Goal: Share content: Share content

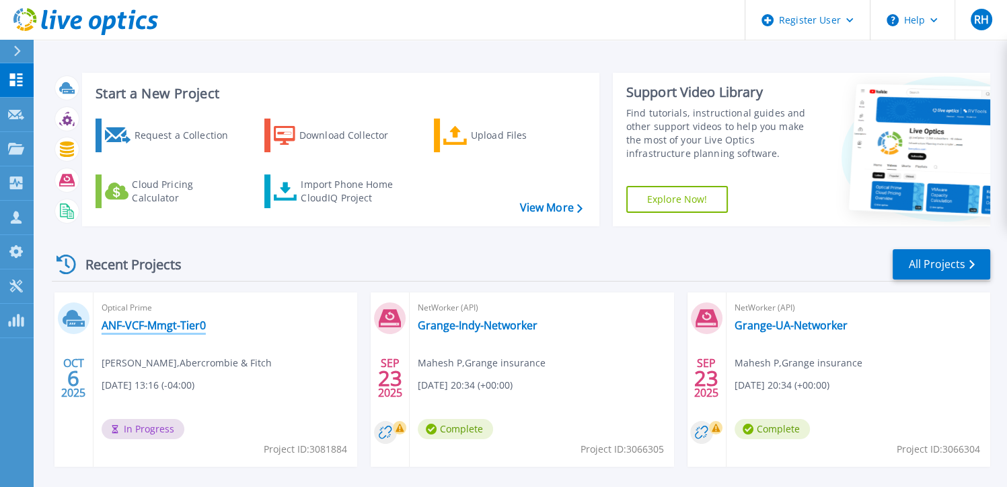
click at [163, 328] on link "ANF-VCF-Mmgt-Tier0" at bounding box center [154, 324] width 104 height 13
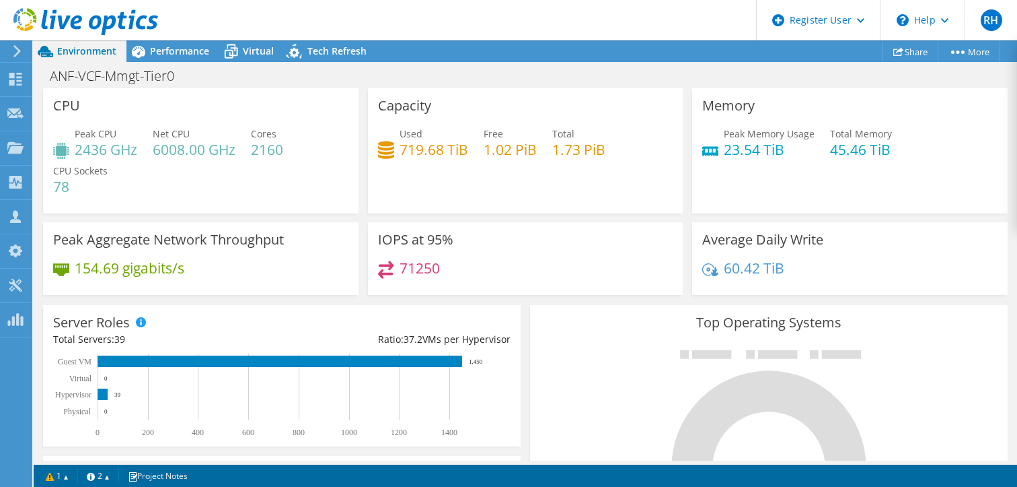
click at [31, 29] on use at bounding box center [85, 21] width 145 height 27
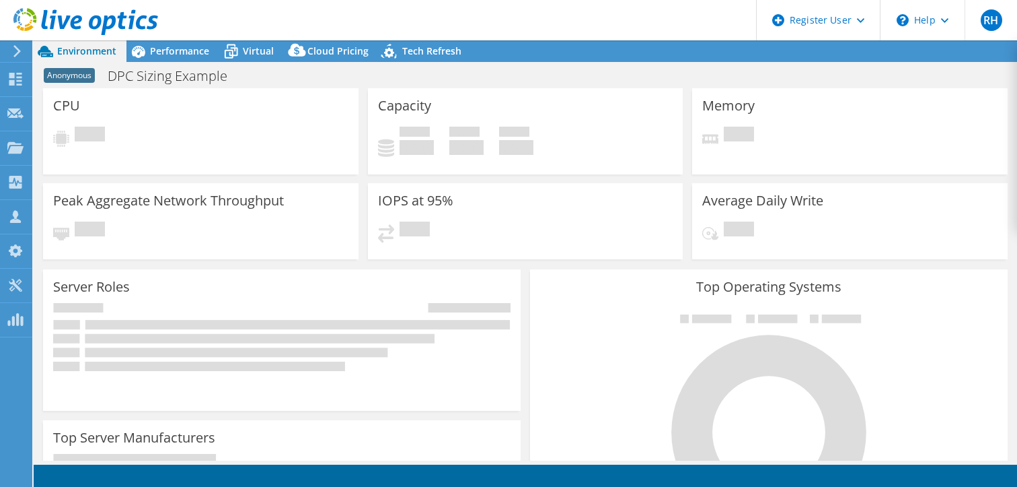
select select "EUFrankfurt"
select select "EUR"
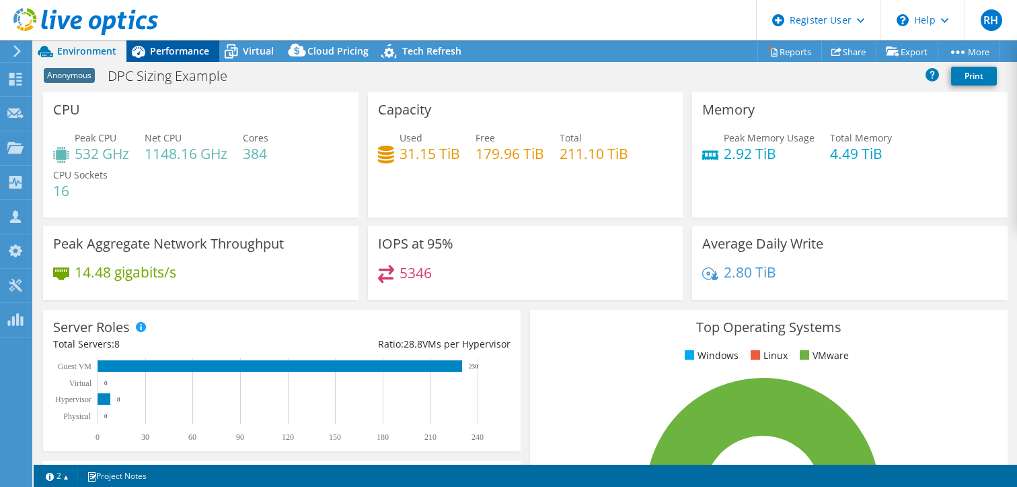
click at [184, 57] on span "Performance" at bounding box center [179, 50] width 59 height 13
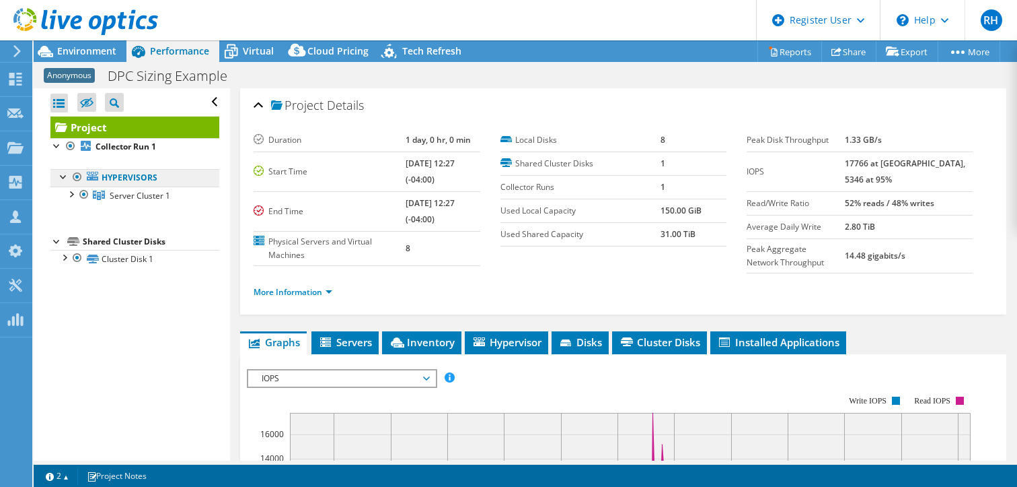
click at [122, 184] on link "Hypervisors" at bounding box center [134, 177] width 169 height 17
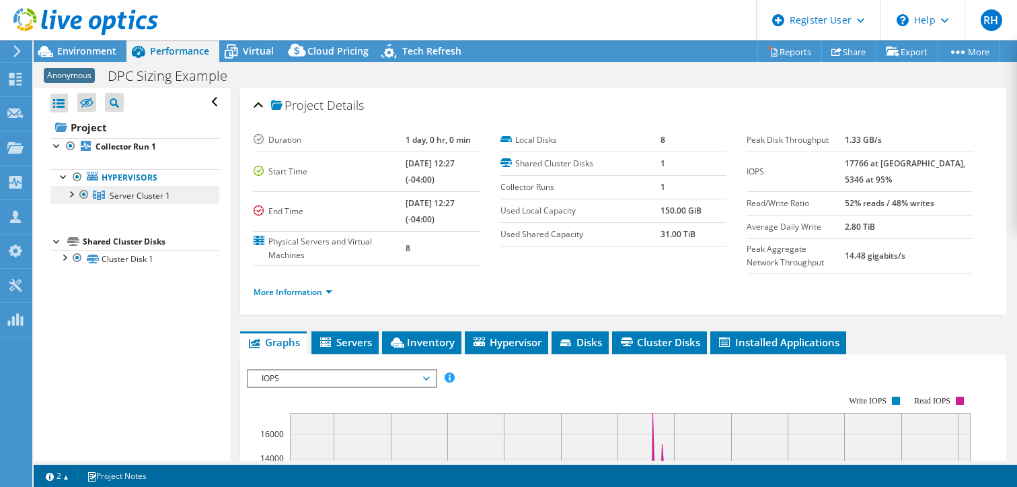
click at [118, 190] on span "Server Cluster 1" at bounding box center [140, 195] width 61 height 11
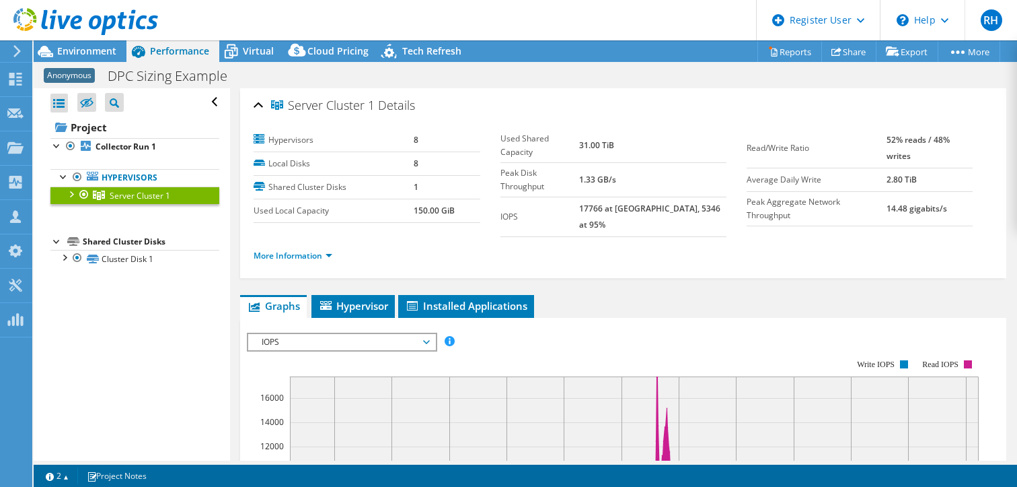
click at [70, 193] on div at bounding box center [70, 192] width 13 height 13
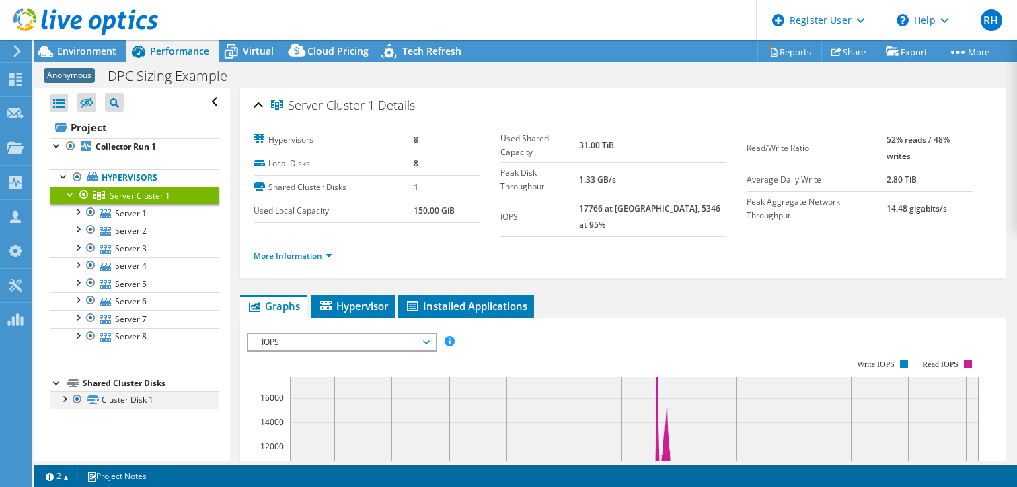
click at [65, 394] on div at bounding box center [63, 397] width 13 height 13
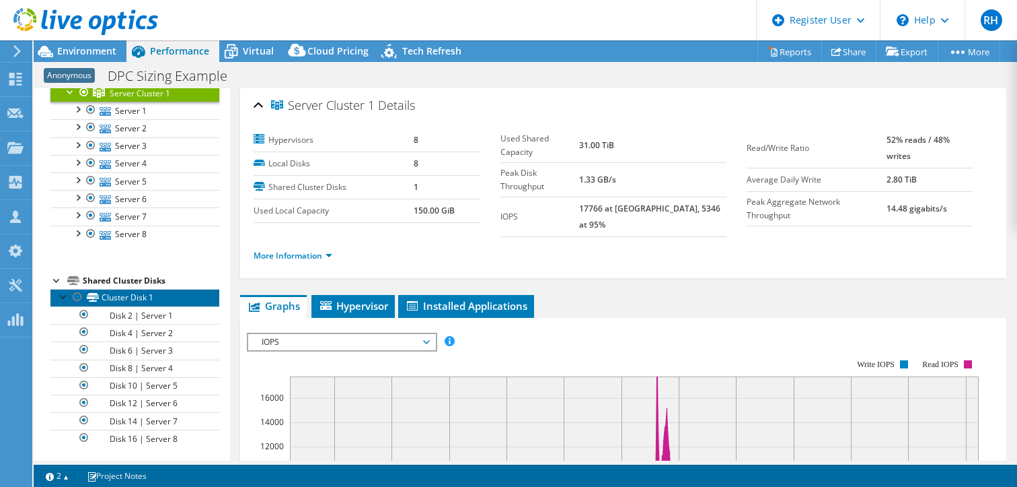
click at [122, 298] on link "Cluster Disk 1" at bounding box center [134, 297] width 169 height 17
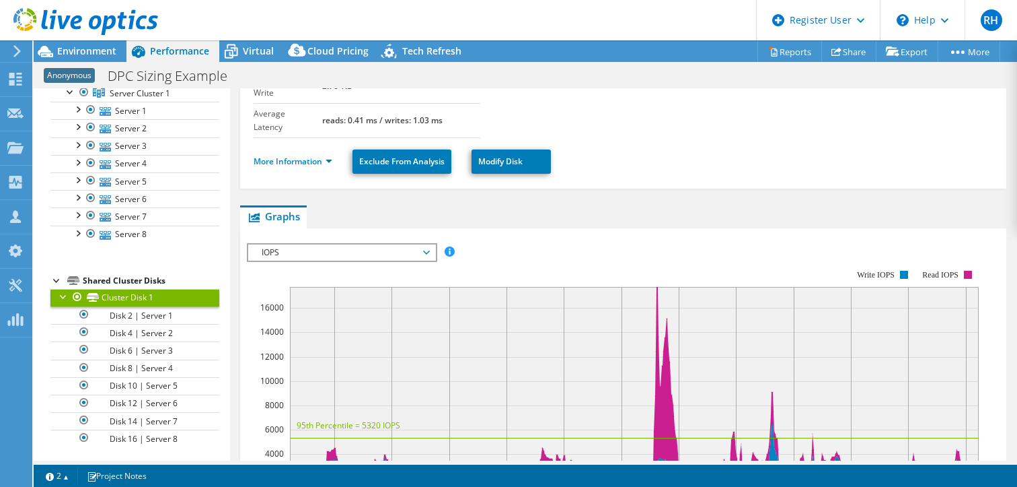
scroll to position [217, 0]
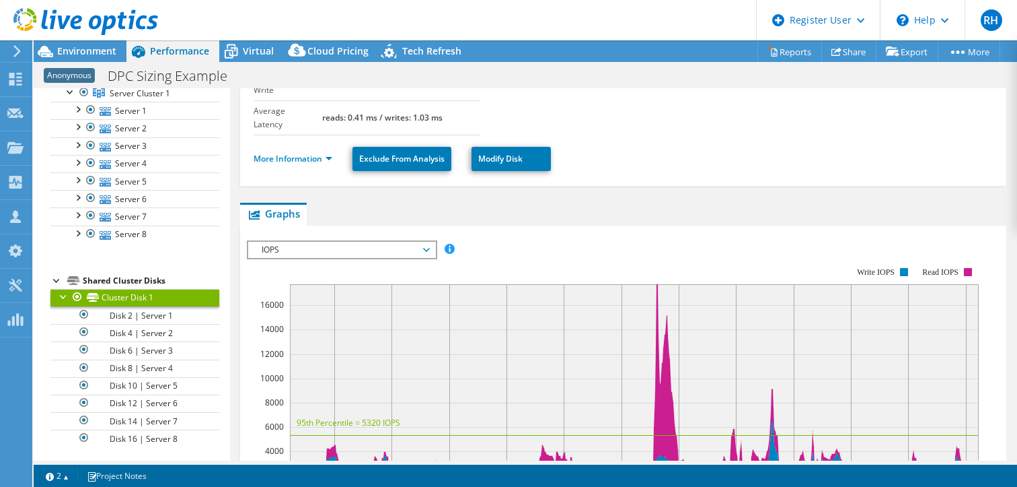
click at [339, 242] on span "IOPS" at bounding box center [341, 250] width 173 height 16
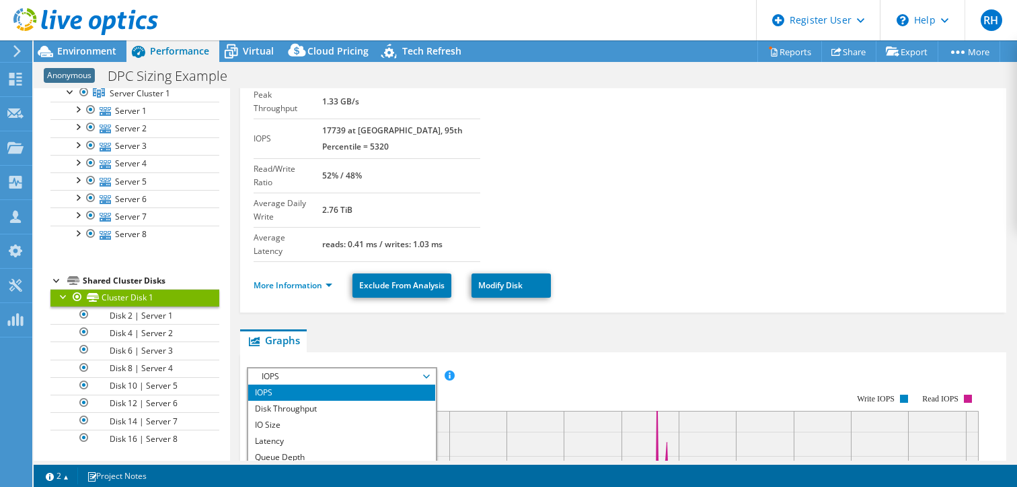
scroll to position [89, 0]
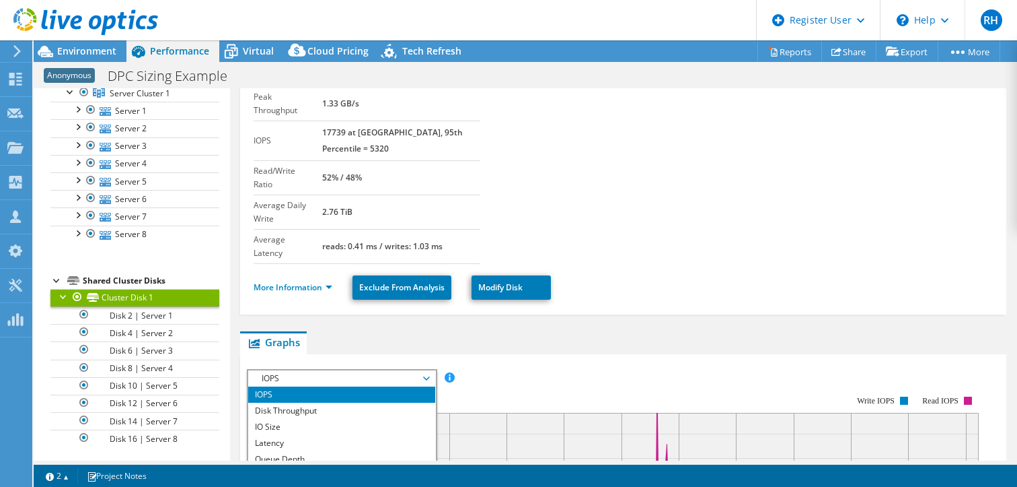
click at [230, 115] on div "Cluster Disk 1 Details Total Capacity 209.59 TiB Used Capacity 31.00 TiB Peak T…" at bounding box center [623, 460] width 787 height 922
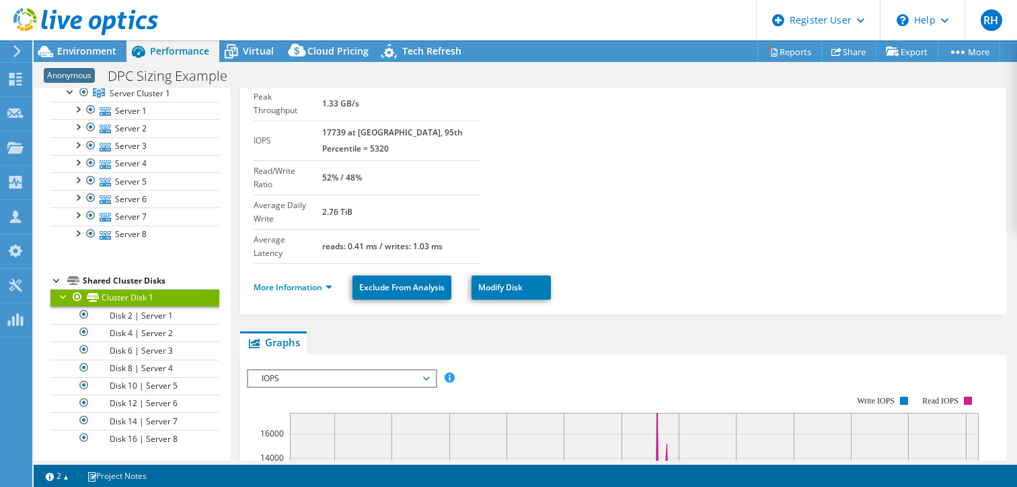
scroll to position [0, 0]
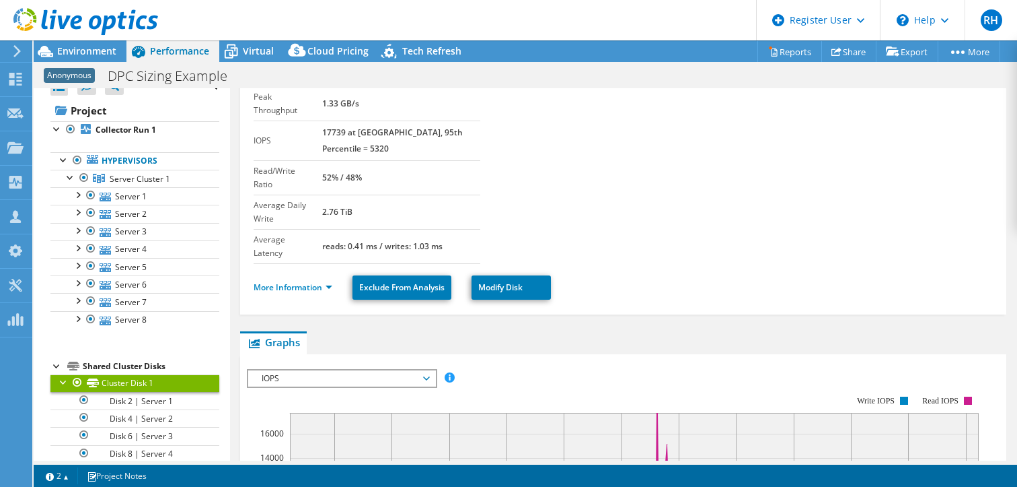
click at [229, 112] on aside "Open All Close All Hide Excluded Nodes Project Tree Filter" at bounding box center [132, 274] width 196 height 372
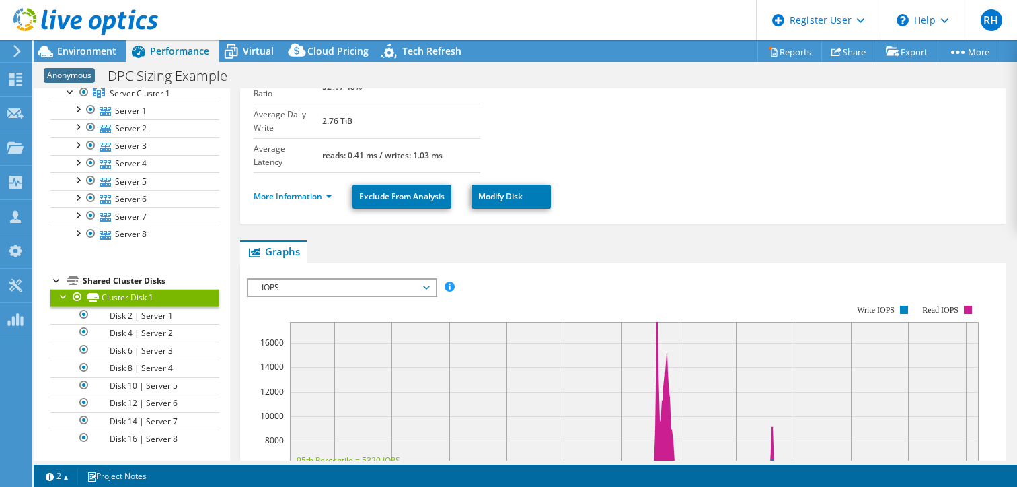
scroll to position [180, 0]
click at [129, 290] on link "Cluster Disk 1" at bounding box center [134, 297] width 169 height 17
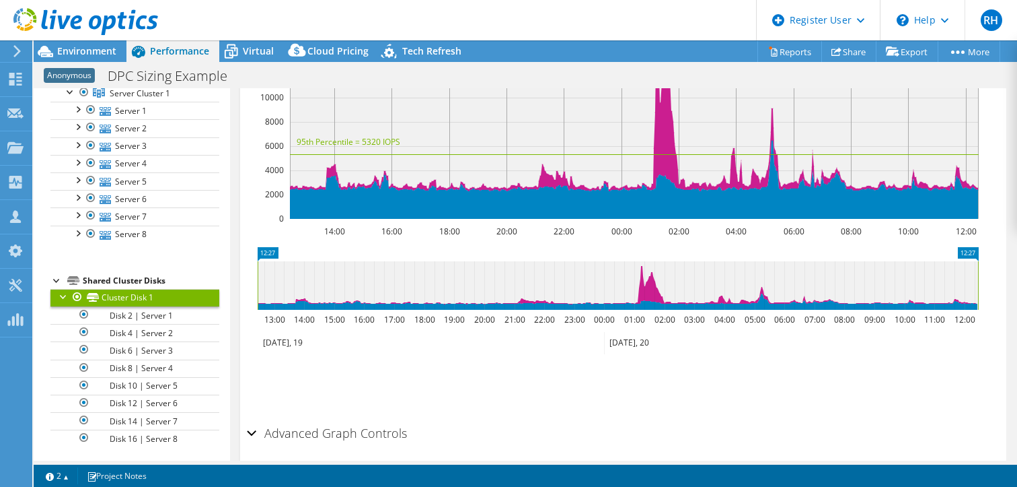
scroll to position [484, 0]
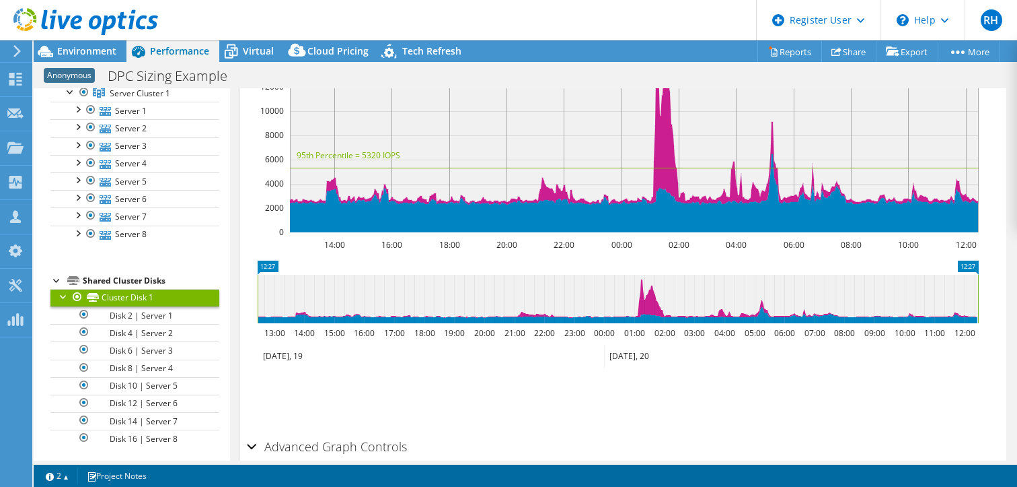
click at [110, 274] on div "Shared Cluster Disks" at bounding box center [151, 281] width 137 height 16
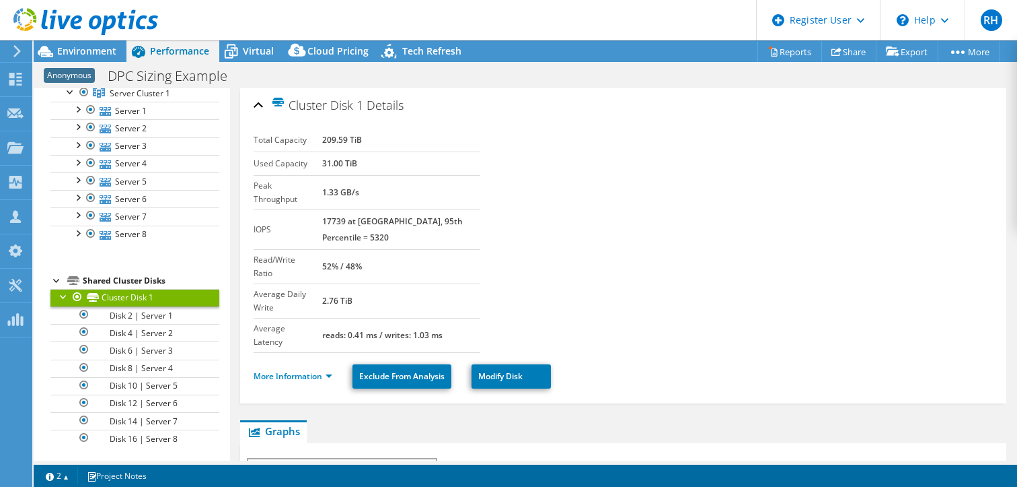
scroll to position [0, 0]
drag, startPoint x: 383, startPoint y: 164, endPoint x: 323, endPoint y: 160, distance: 60.0
click at [323, 160] on tr "Used Capacity 31.00 TiB" at bounding box center [367, 163] width 226 height 24
click at [958, 199] on section "Total Capacity 209.59 TiB Used Capacity 31.00 TiB Peak Throughput 1.33 GB/s IOP…" at bounding box center [624, 241] width 740 height 224
drag, startPoint x: 376, startPoint y: 168, endPoint x: 322, endPoint y: 164, distance: 54.7
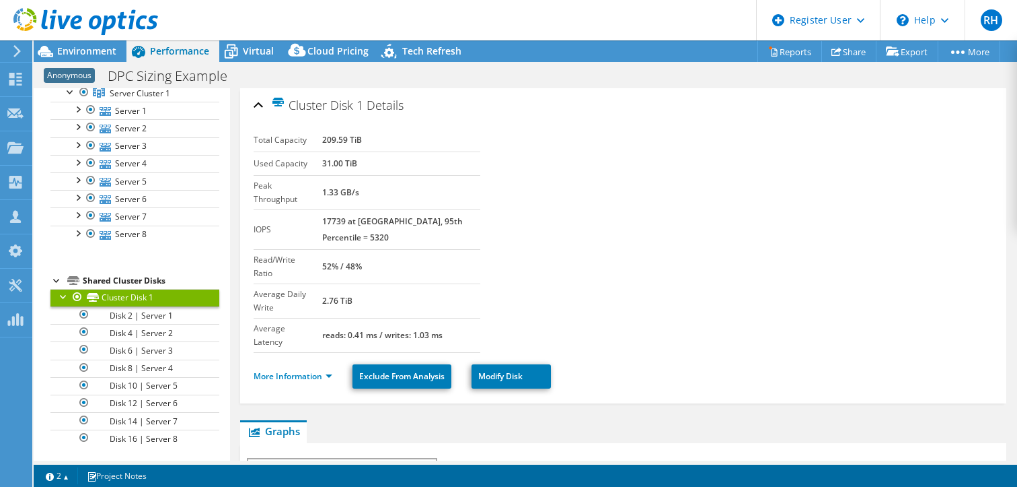
click at [322, 164] on tr "Used Capacity 31.00 TiB" at bounding box center [367, 163] width 226 height 24
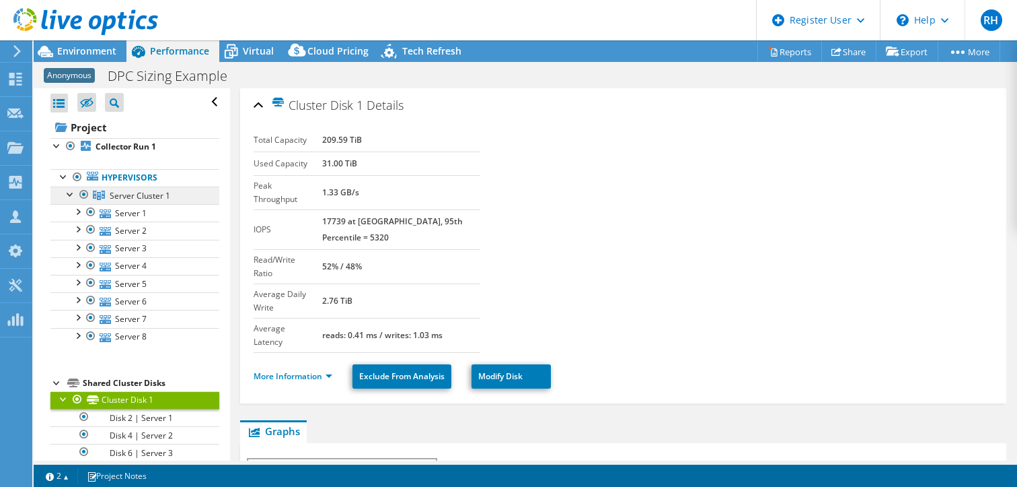
click at [127, 201] on link "Server Cluster 1" at bounding box center [134, 194] width 169 height 17
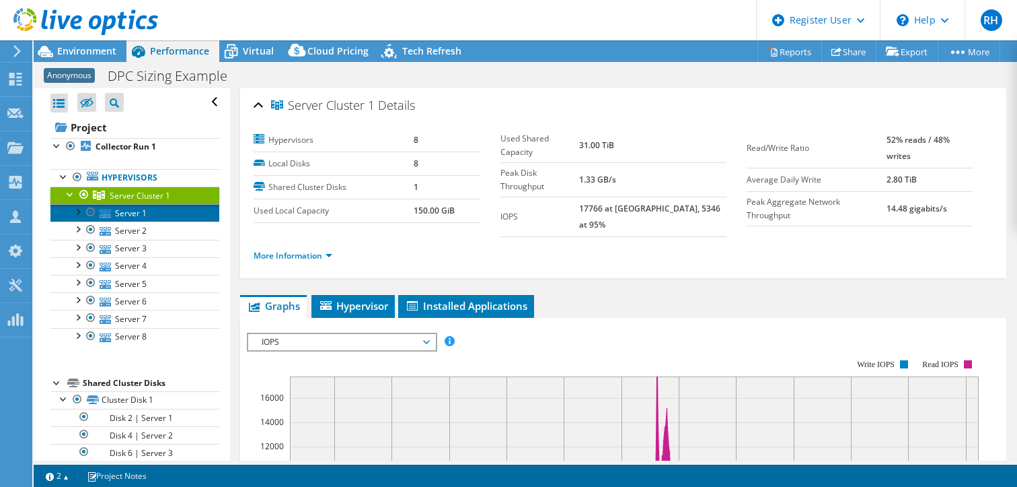
click at [128, 212] on link "Server 1" at bounding box center [134, 212] width 169 height 17
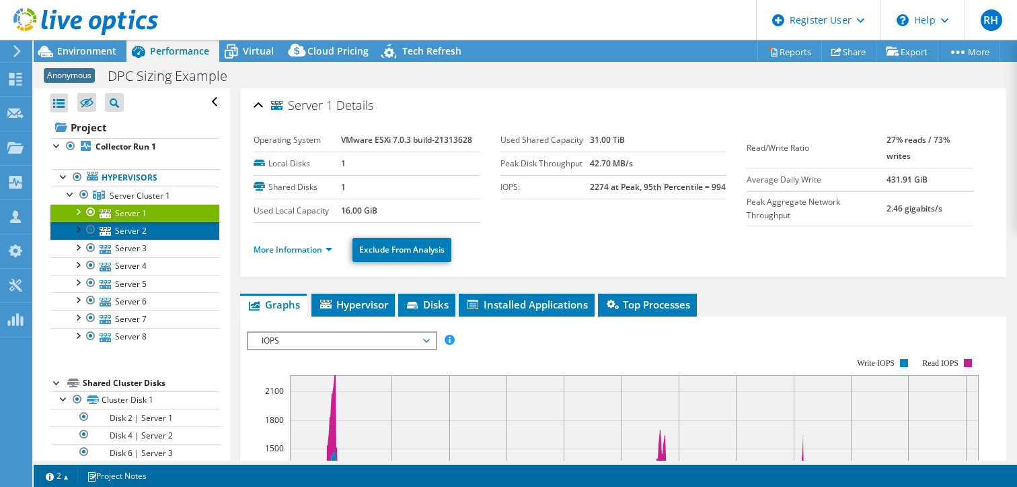
click at [122, 230] on link "Server 2" at bounding box center [134, 229] width 169 height 17
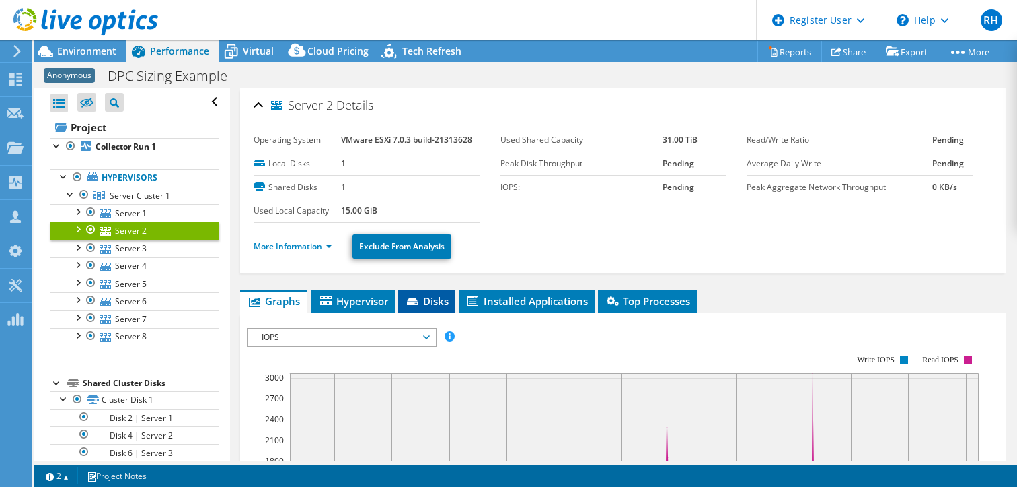
click at [439, 294] on span "Disks" at bounding box center [427, 300] width 44 height 13
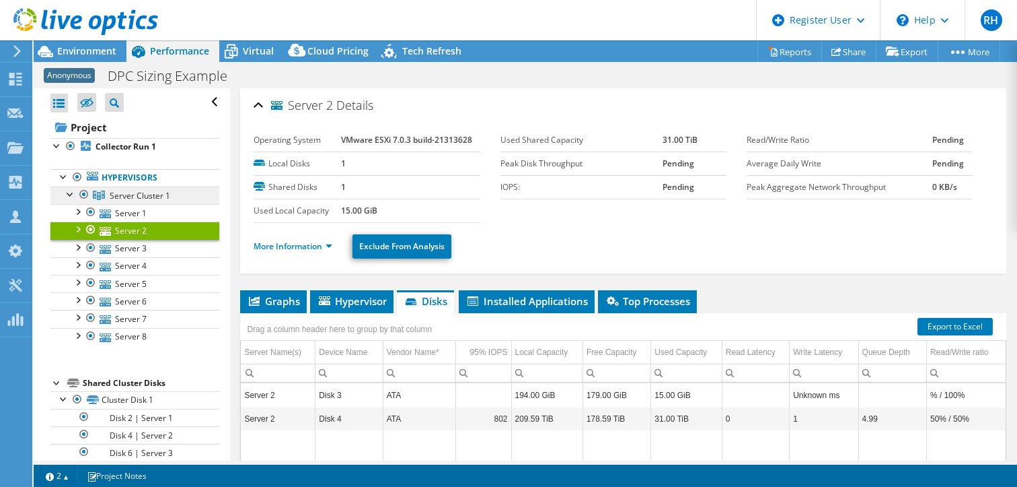
click at [125, 191] on span "Server Cluster 1" at bounding box center [140, 195] width 61 height 11
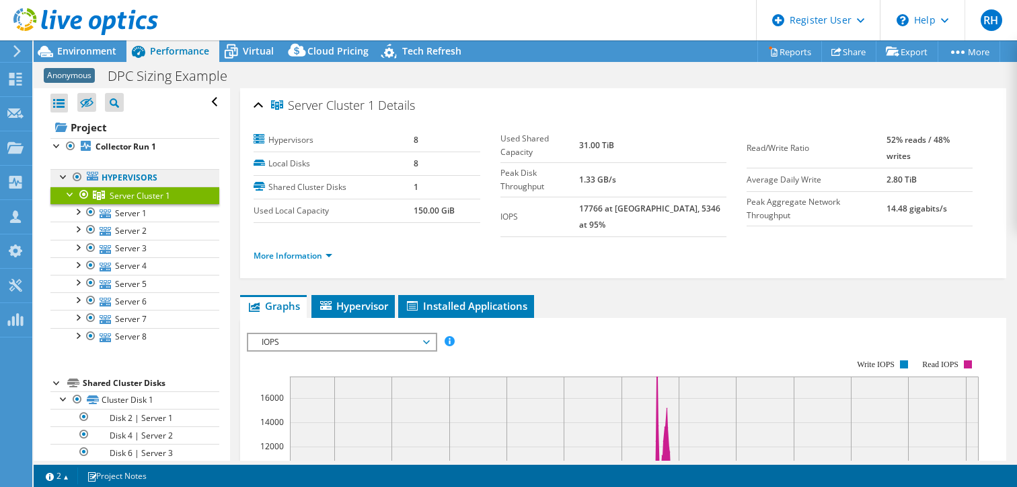
click at [110, 174] on link "Hypervisors" at bounding box center [134, 177] width 169 height 17
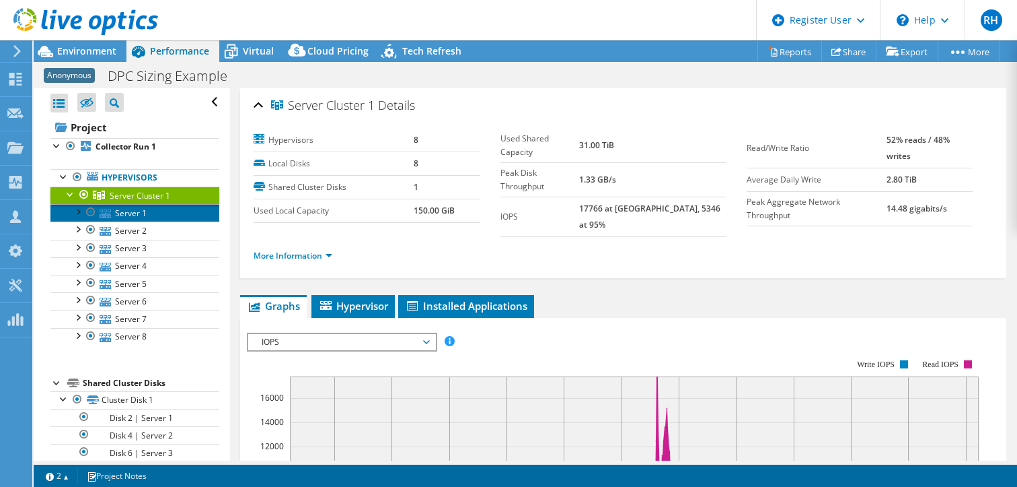
click at [121, 209] on link "Server 1" at bounding box center [134, 212] width 169 height 17
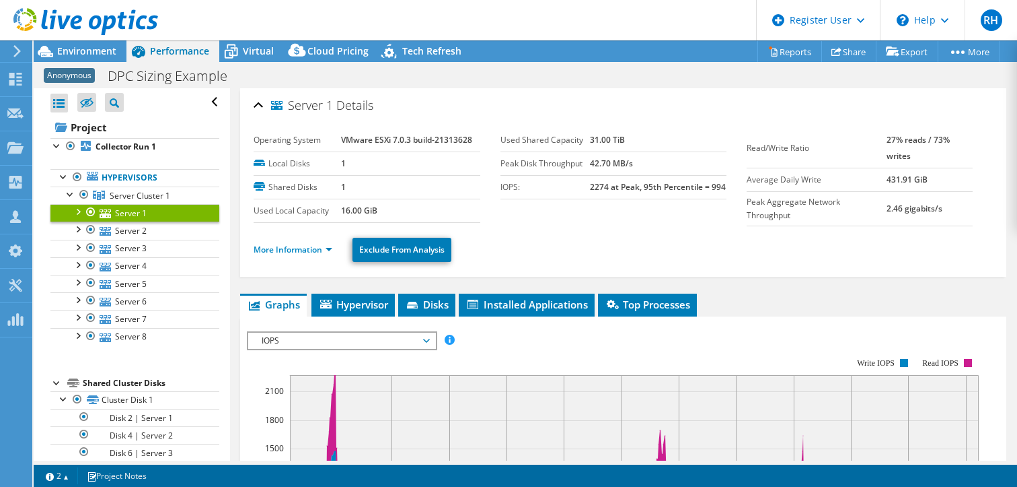
click at [83, 214] on div at bounding box center [77, 210] width 13 height 13
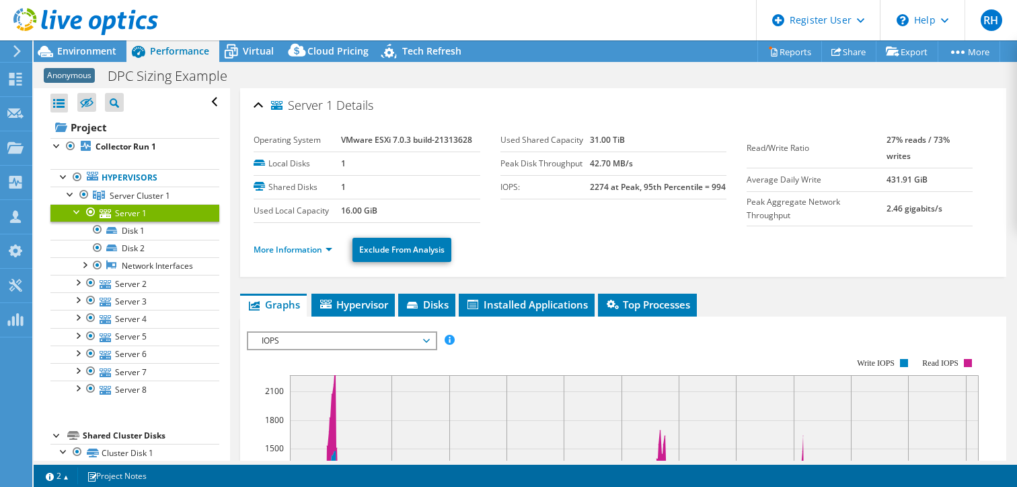
scroll to position [26, 0]
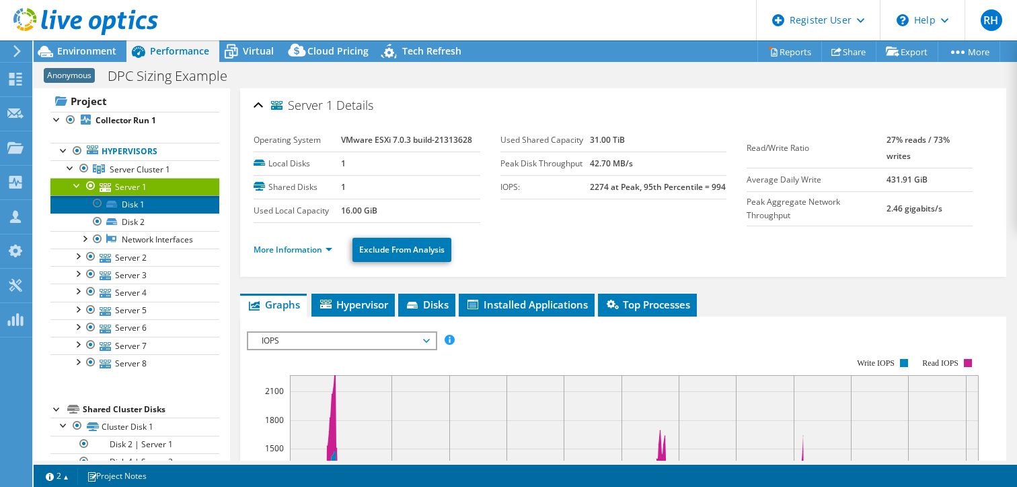
click at [110, 204] on icon at bounding box center [111, 204] width 11 height 7
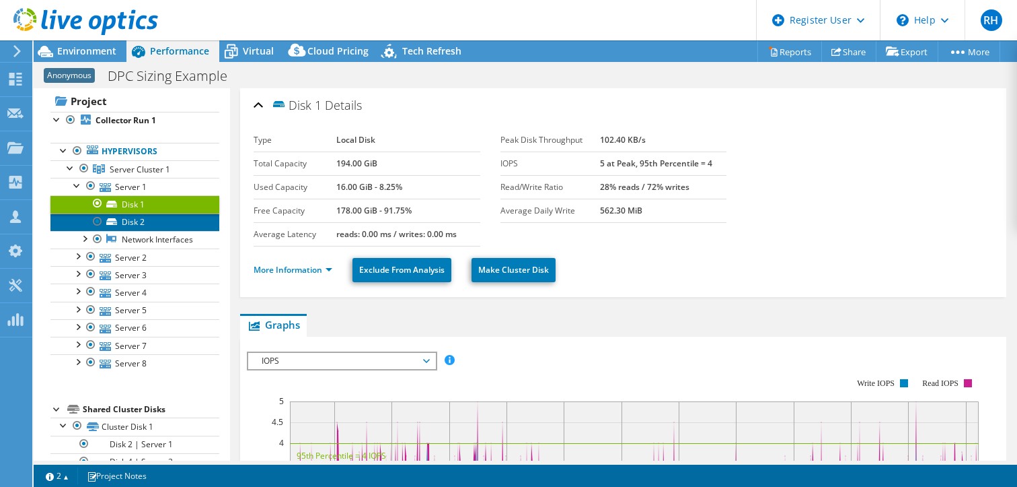
click at [145, 213] on link "Disk 2" at bounding box center [134, 221] width 169 height 17
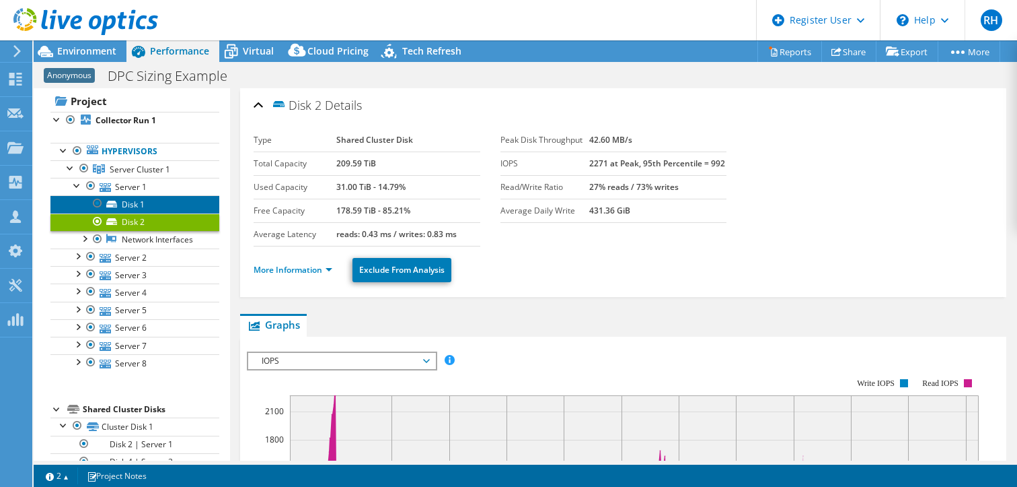
click at [145, 209] on link "Disk 1" at bounding box center [134, 203] width 169 height 17
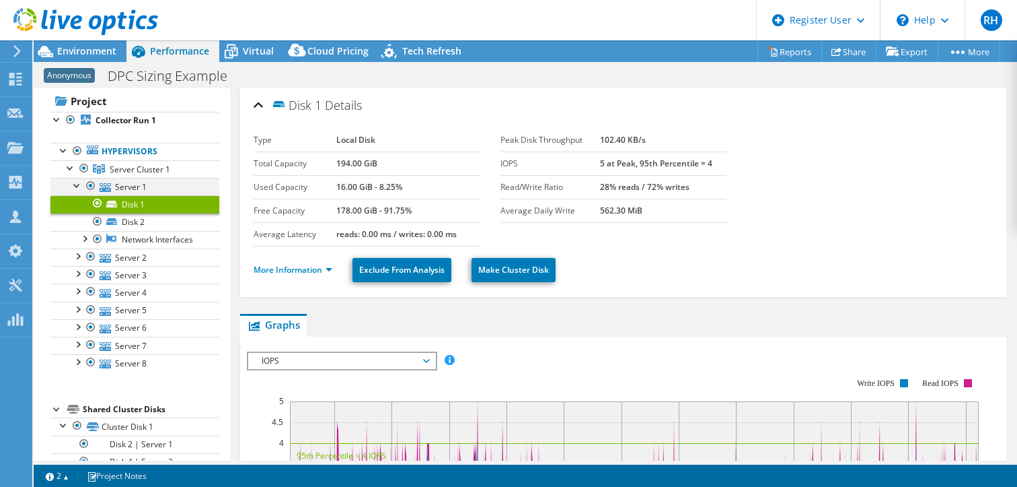
click at [76, 184] on div at bounding box center [77, 184] width 13 height 13
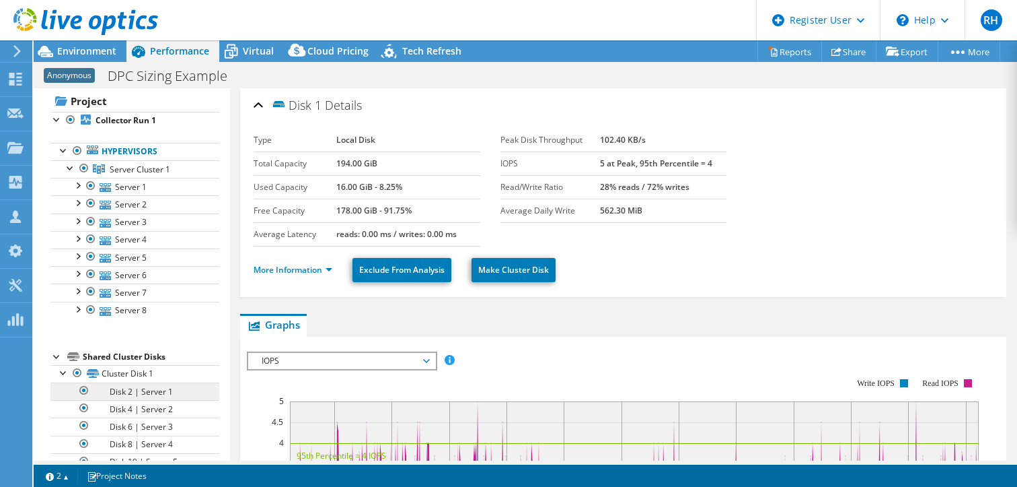
scroll to position [102, 0]
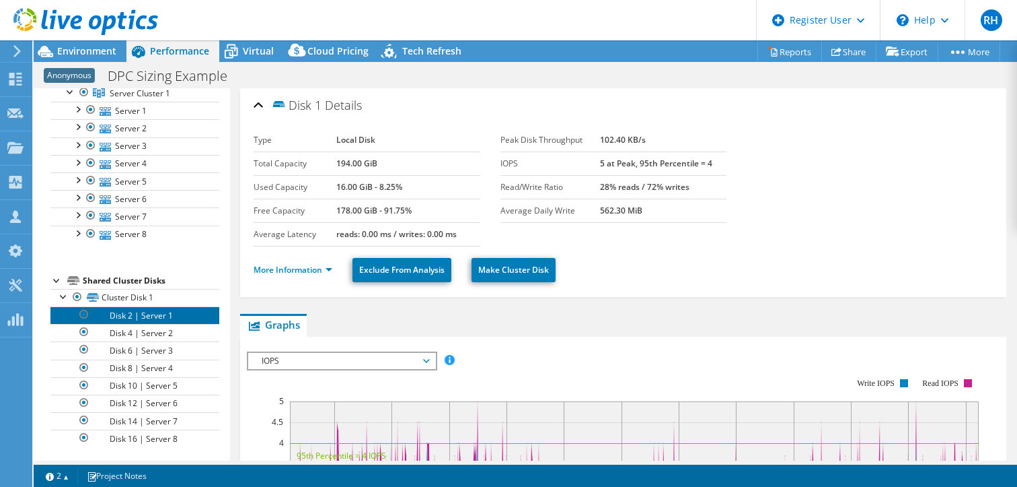
click at [148, 309] on link "Disk 2 | Server 1" at bounding box center [134, 314] width 169 height 17
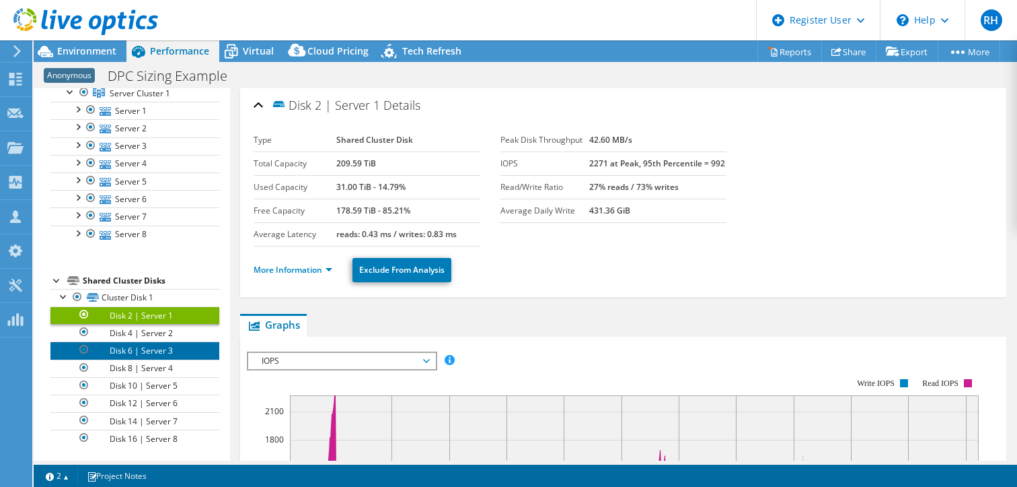
click at [135, 343] on link "Disk 6 | Server 3" at bounding box center [134, 349] width 169 height 17
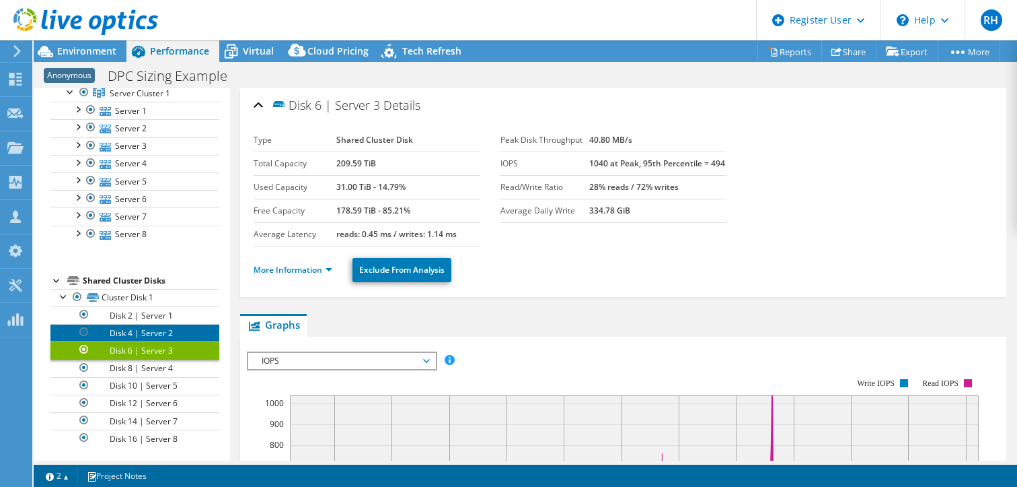
click at [139, 330] on link "Disk 4 | Server 2" at bounding box center [134, 332] width 169 height 17
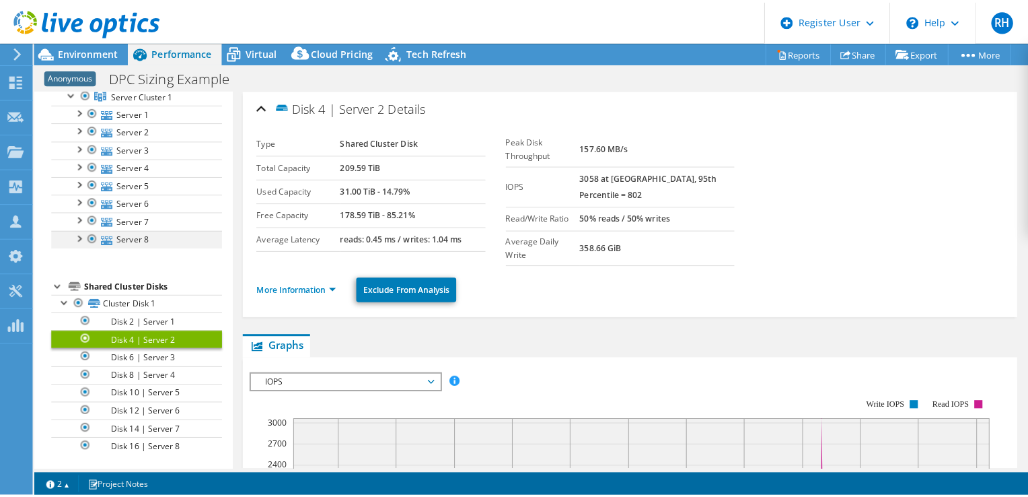
scroll to position [0, 0]
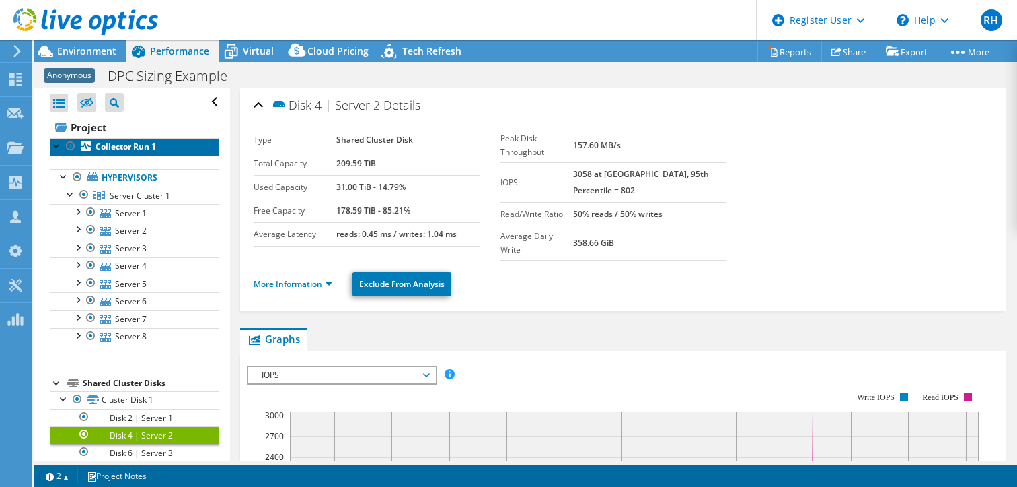
click at [114, 150] on b "Collector Run 1" at bounding box center [126, 146] width 61 height 11
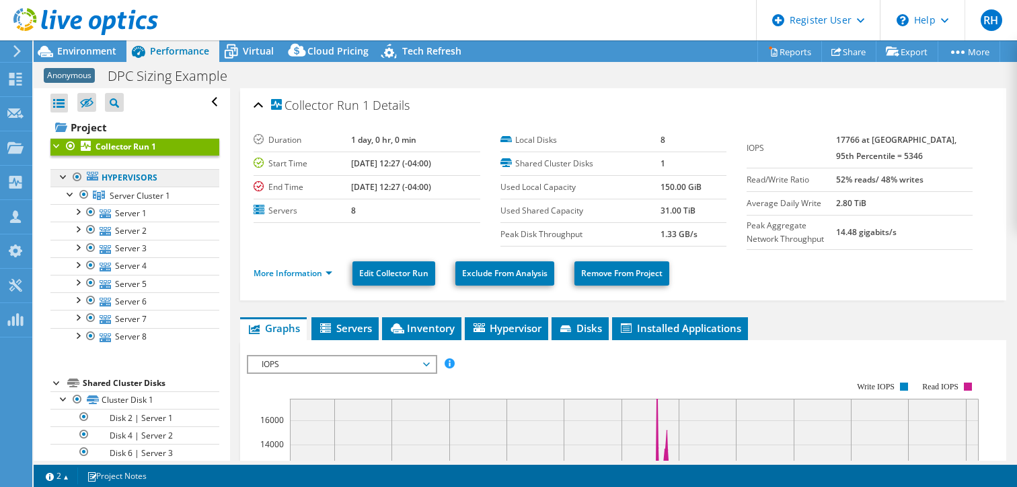
click at [108, 177] on link "Hypervisors" at bounding box center [134, 177] width 169 height 17
click at [458, 213] on td "8" at bounding box center [415, 211] width 129 height 24
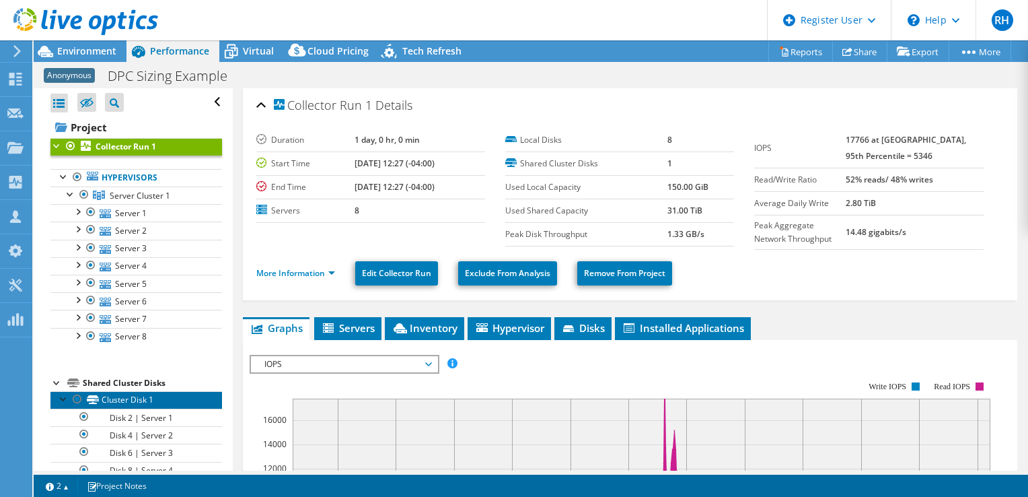
click at [122, 399] on link "Cluster Disk 1" at bounding box center [136, 399] width 172 height 17
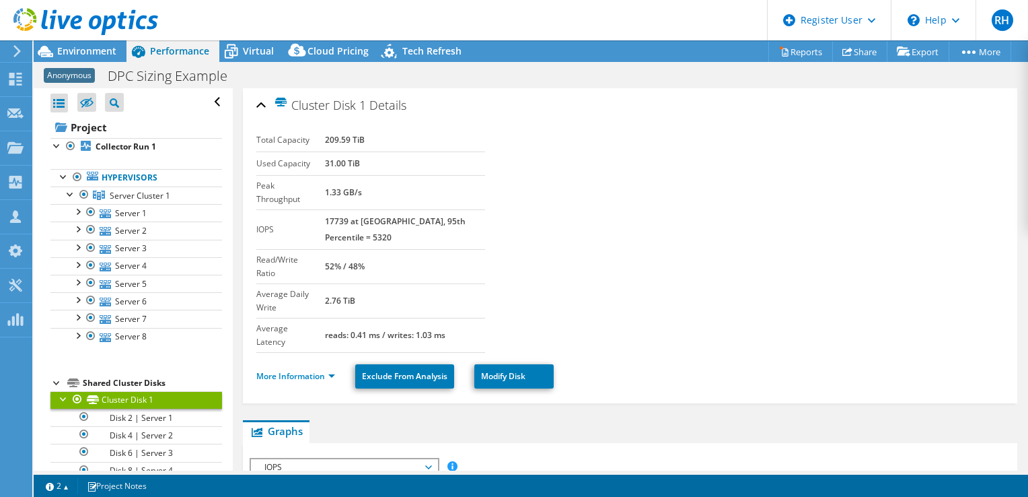
drag, startPoint x: 361, startPoint y: 210, endPoint x: 333, endPoint y: 211, distance: 27.6
click at [333, 211] on tr "IOPS 17739 at [GEOGRAPHIC_DATA], 95th Percentile = 5320" at bounding box center [370, 229] width 229 height 40
click at [466, 215] on b "17739 at [GEOGRAPHIC_DATA], 95th Percentile = 5320" at bounding box center [395, 229] width 141 height 28
copy b "5320"
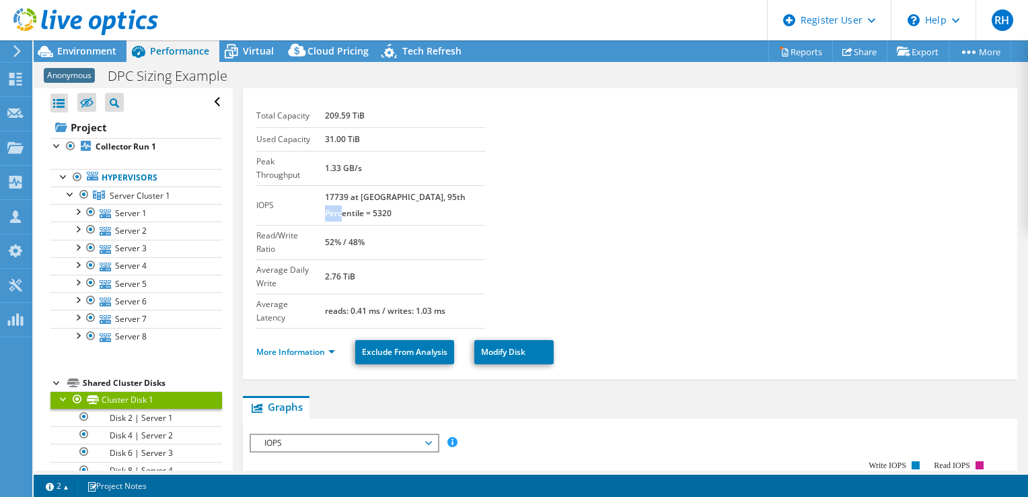
scroll to position [38, 0]
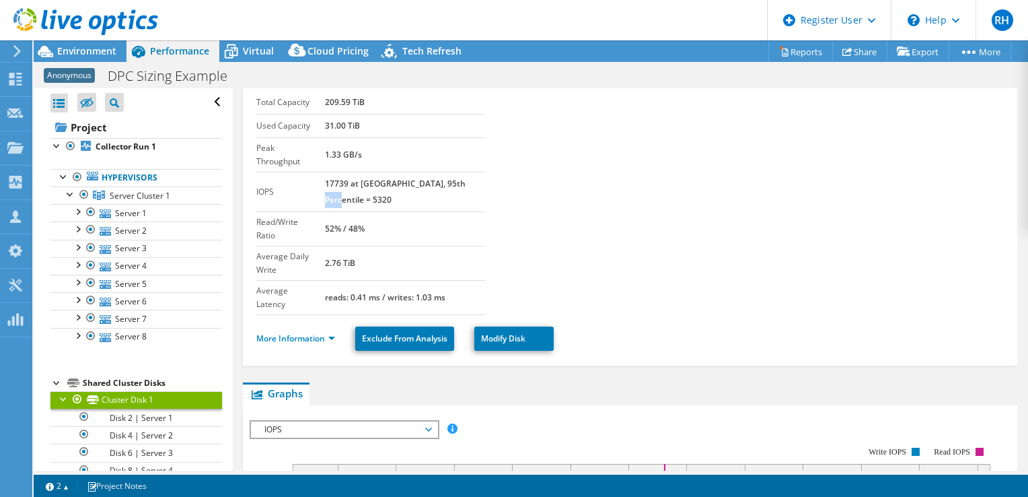
click at [336, 421] on span "IOPS" at bounding box center [344, 429] width 173 height 16
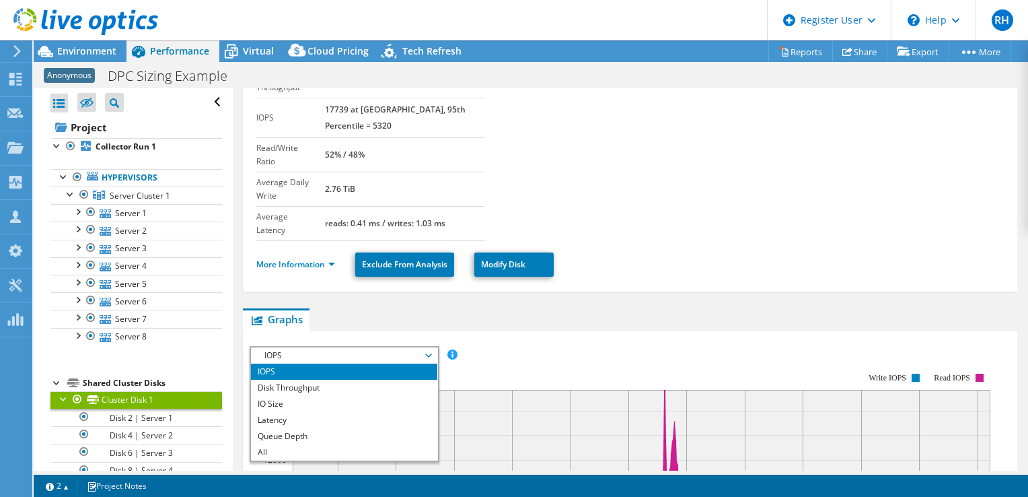
scroll to position [113, 0]
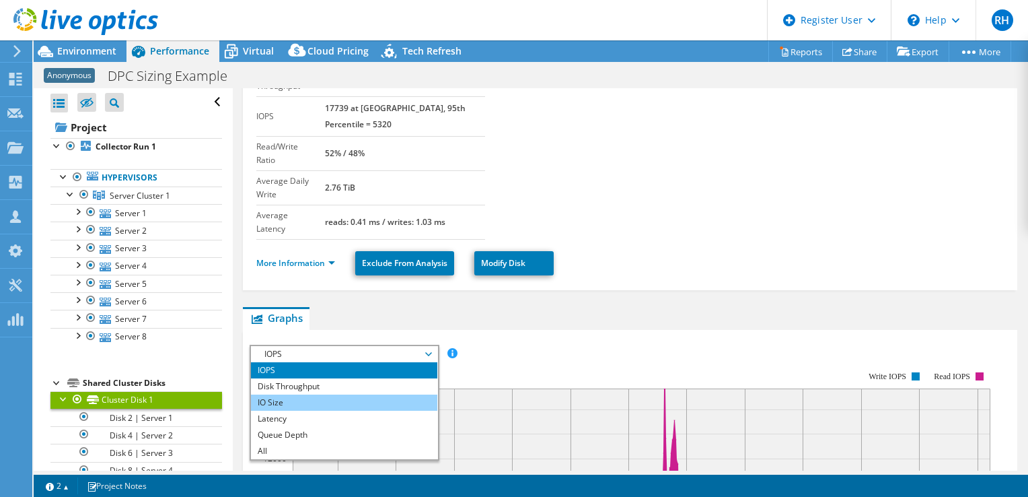
click at [295, 394] on li "IO Size" at bounding box center [344, 402] width 186 height 16
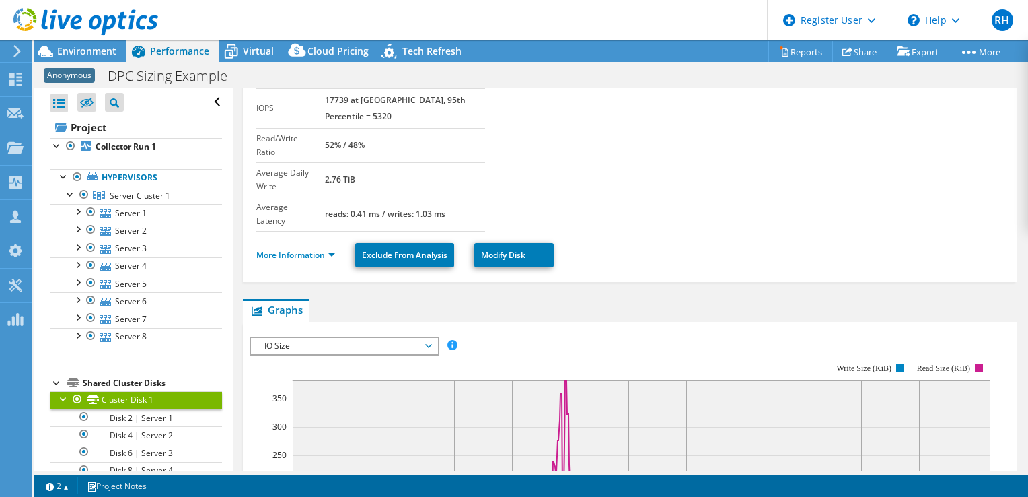
scroll to position [0, 0]
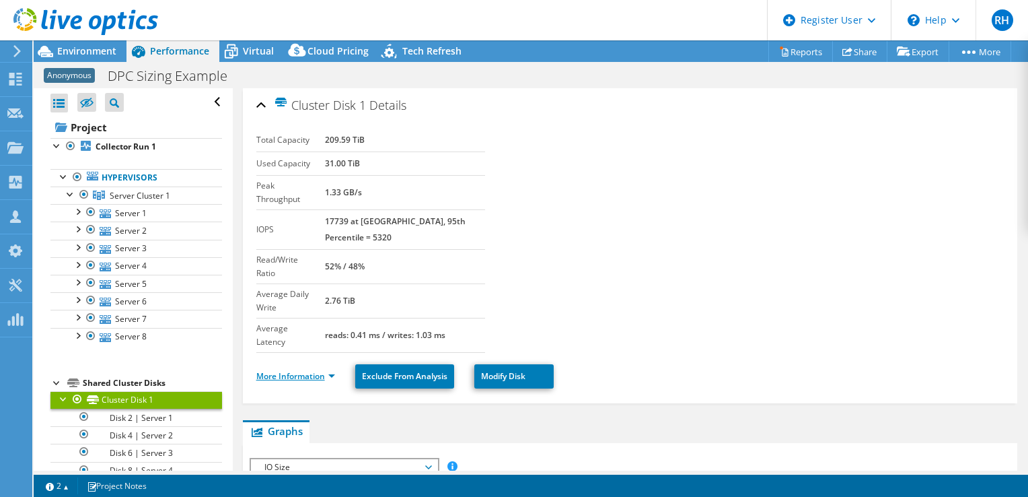
click at [307, 370] on link "More Information" at bounding box center [295, 375] width 79 height 11
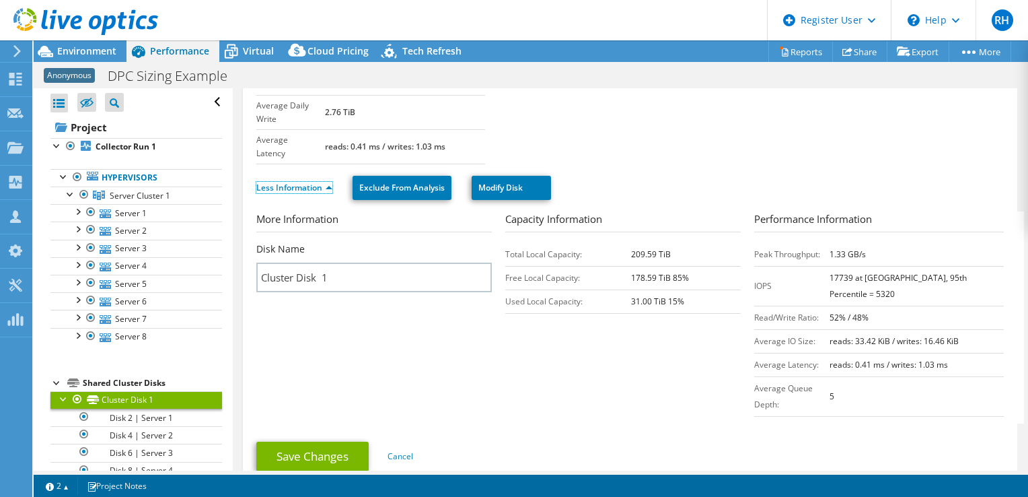
scroll to position [199, 0]
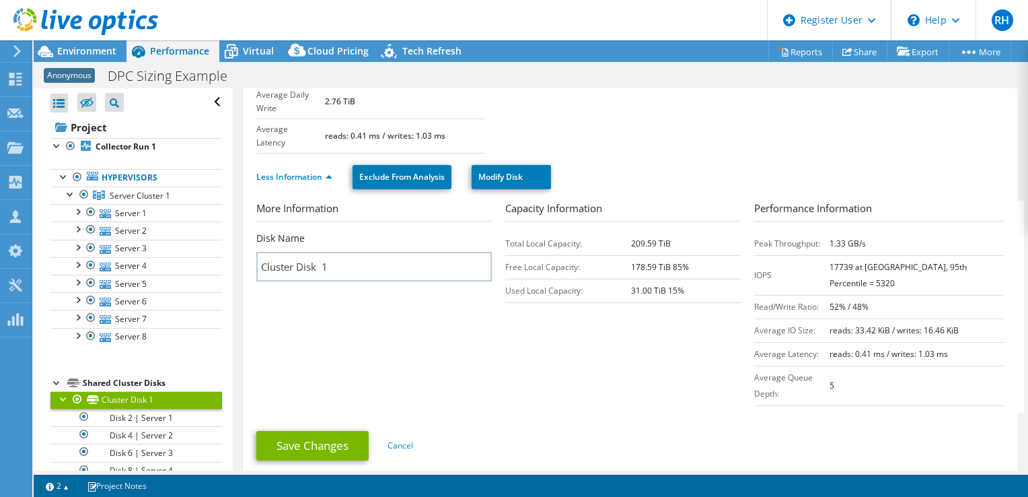
drag, startPoint x: 586, startPoint y: 231, endPoint x: 813, endPoint y: 225, distance: 226.8
click at [813, 225] on section "More Information Disk Name Cluster Disk 1 Capacity Information Total Local Capa…" at bounding box center [633, 307] width 754 height 212
click at [816, 318] on td "Average IO Size:" at bounding box center [791, 330] width 75 height 24
click at [898, 324] on b "reads: 33.42 KiB / writes: 16.46 KiB" at bounding box center [894, 329] width 129 height 11
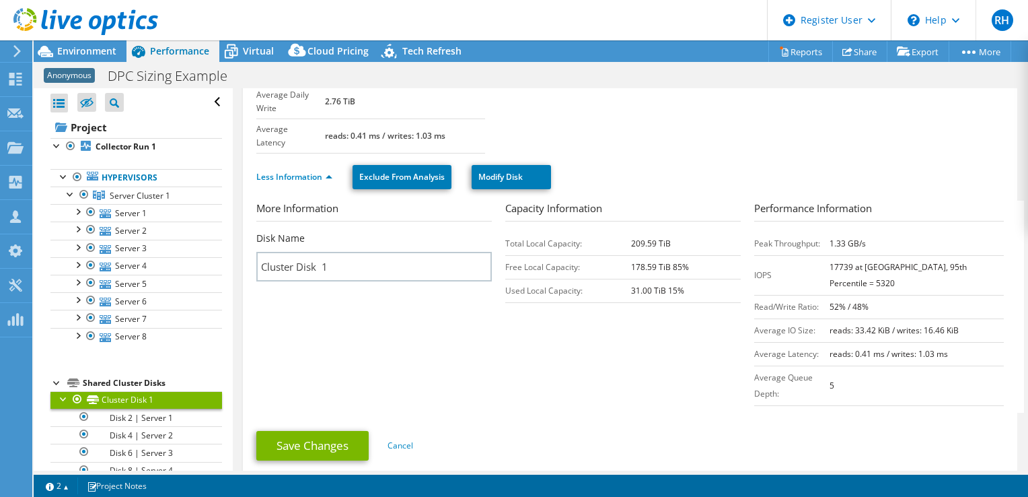
click at [942, 324] on b "reads: 33.42 KiB / writes: 16.46 KiB" at bounding box center [894, 329] width 129 height 11
click at [881, 324] on b "reads: 33.42 KiB / writes: 16.46 KiB" at bounding box center [894, 329] width 129 height 11
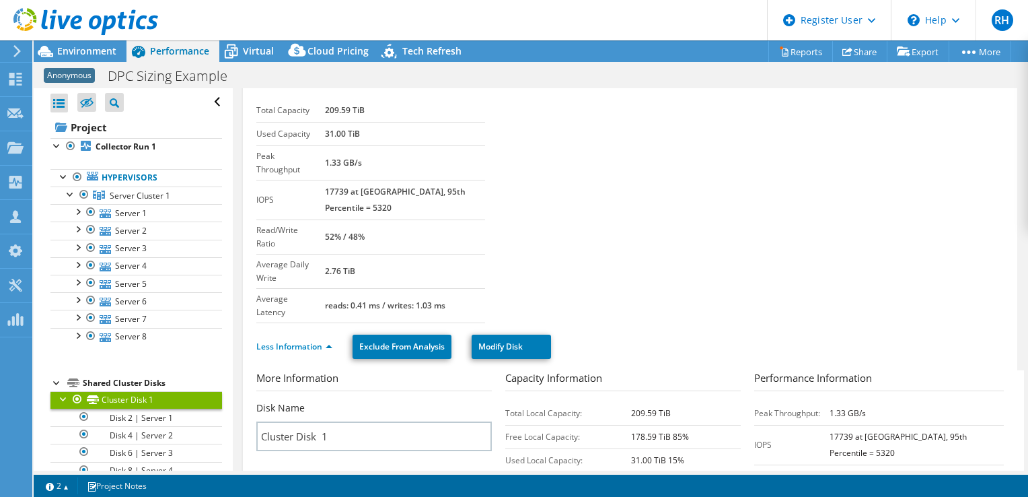
scroll to position [0, 0]
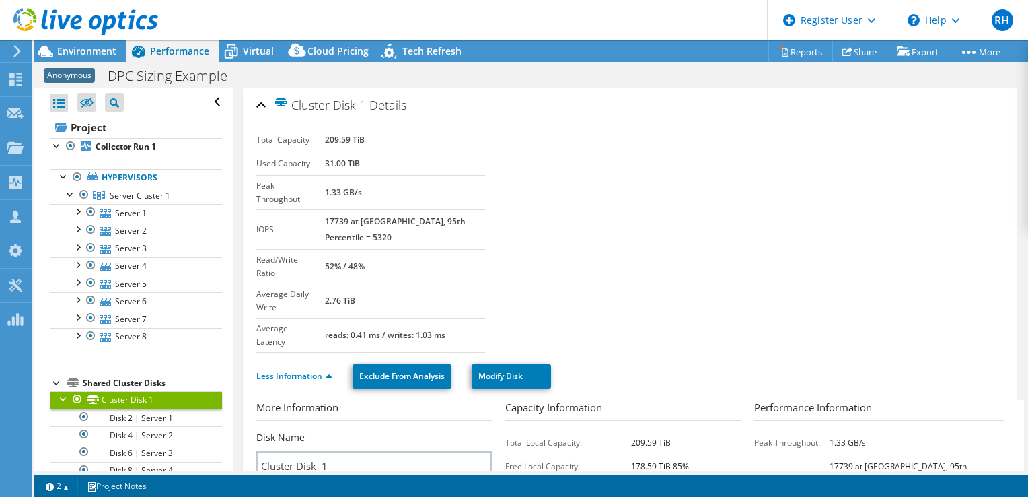
click at [345, 215] on b "17739 at [GEOGRAPHIC_DATA], 95th Percentile = 5320" at bounding box center [395, 229] width 141 height 28
click at [131, 176] on link "Hypervisors" at bounding box center [136, 177] width 172 height 17
click at [137, 215] on link "Server 1" at bounding box center [136, 212] width 172 height 17
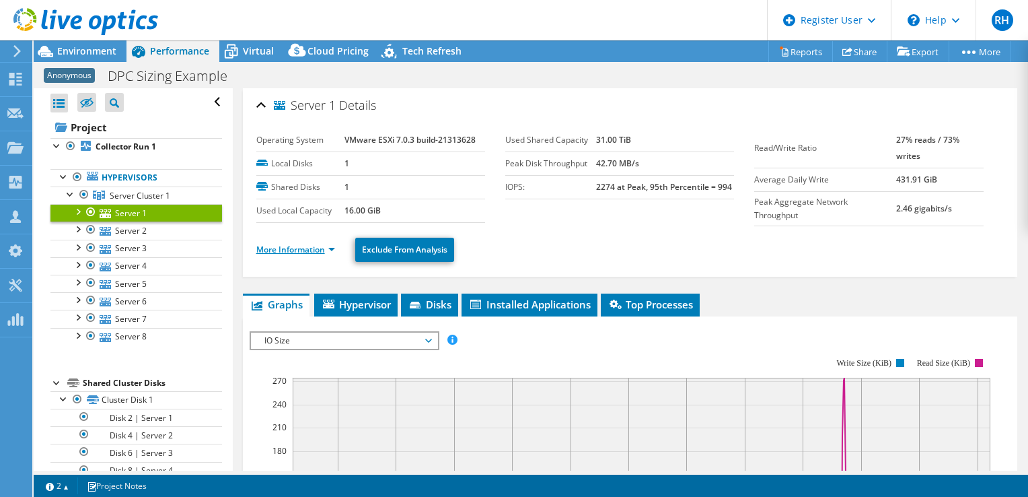
click at [332, 244] on link "More Information" at bounding box center [295, 249] width 79 height 11
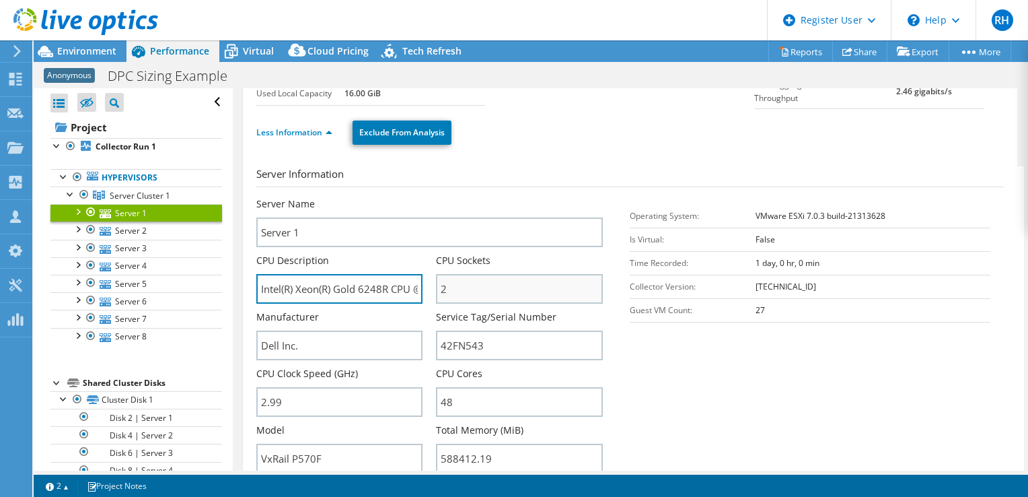
scroll to position [0, 94]
drag, startPoint x: 314, startPoint y: 289, endPoint x: 482, endPoint y: 296, distance: 168.4
click at [482, 197] on div "Server Name Server 1 CPU Description Intel(R) Xeon(R) Gold 6248R CPU @ 3.00GHz …" at bounding box center [436, 197] width 361 height 0
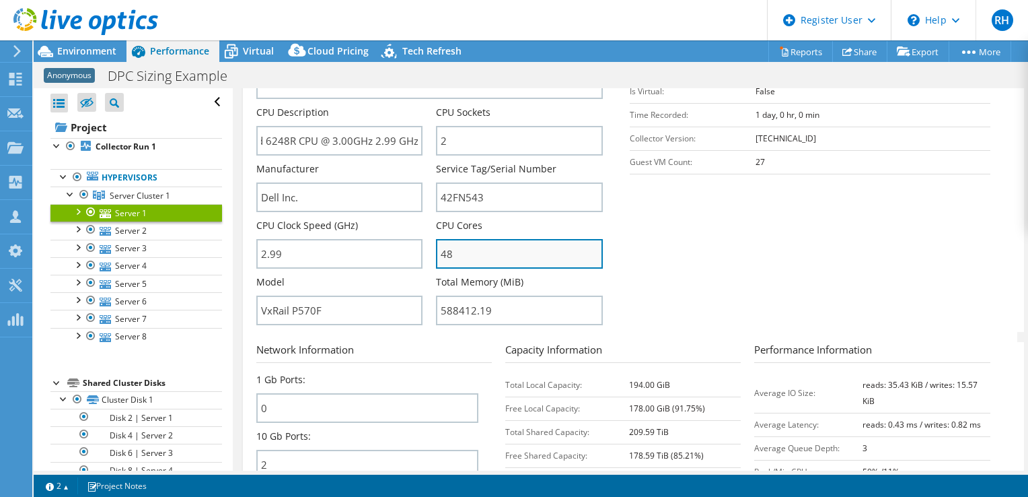
scroll to position [0, 0]
click at [480, 241] on input "48" at bounding box center [519, 254] width 167 height 30
drag, startPoint x: 480, startPoint y: 241, endPoint x: 410, endPoint y: 248, distance: 70.4
click at [410, 49] on div "Server Name Server 1 CPU Description Intel(R) Xeon(R) Gold 6248R CPU @ 3.00GHz …" at bounding box center [436, 49] width 361 height 0
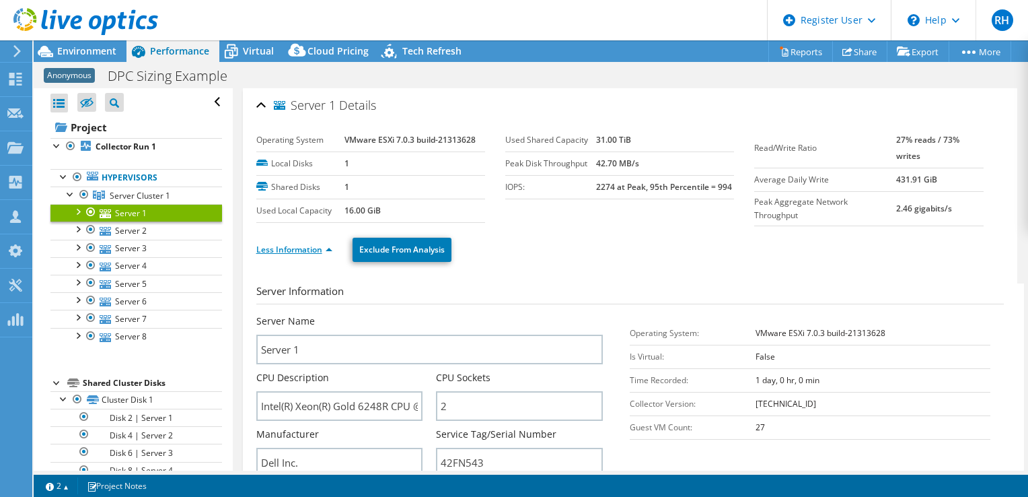
click at [329, 245] on link "Less Information" at bounding box center [294, 249] width 76 height 11
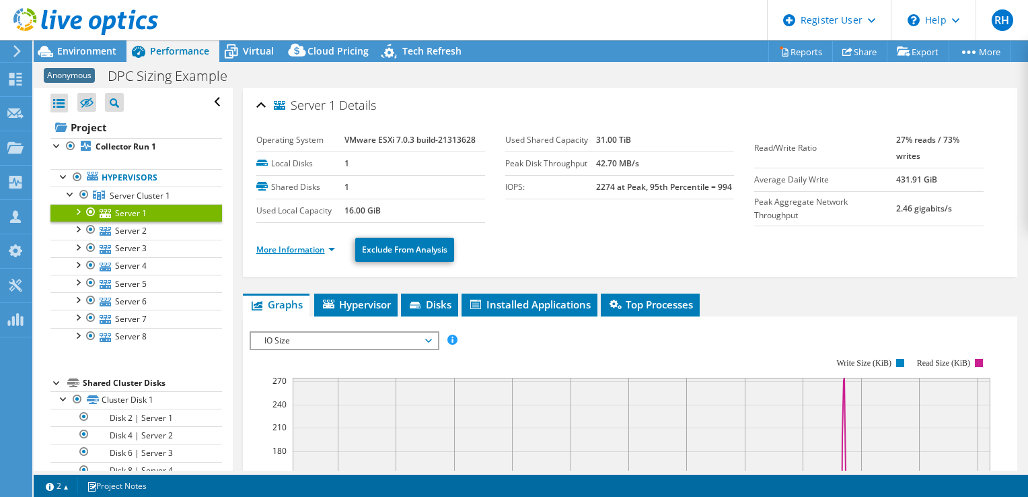
click at [329, 245] on link "More Information" at bounding box center [295, 249] width 79 height 11
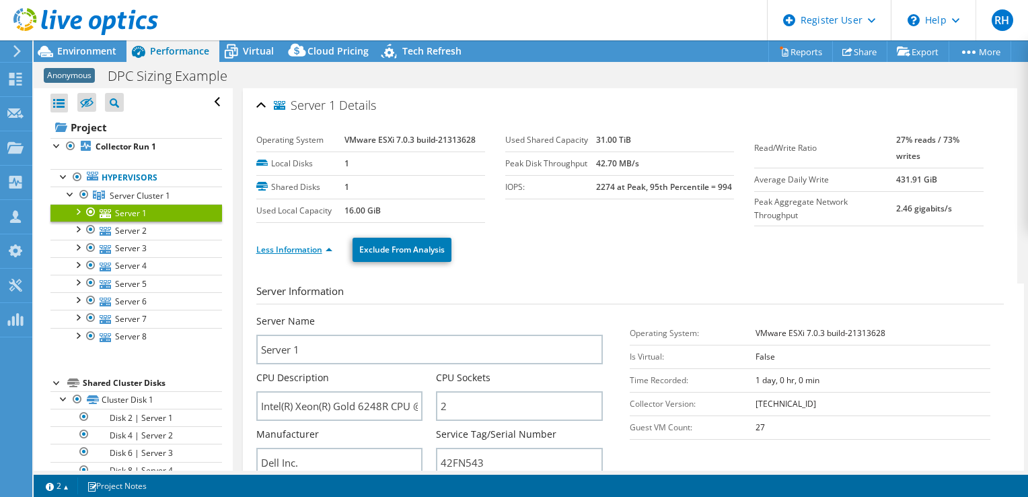
click at [285, 244] on link "Less Information" at bounding box center [294, 249] width 76 height 11
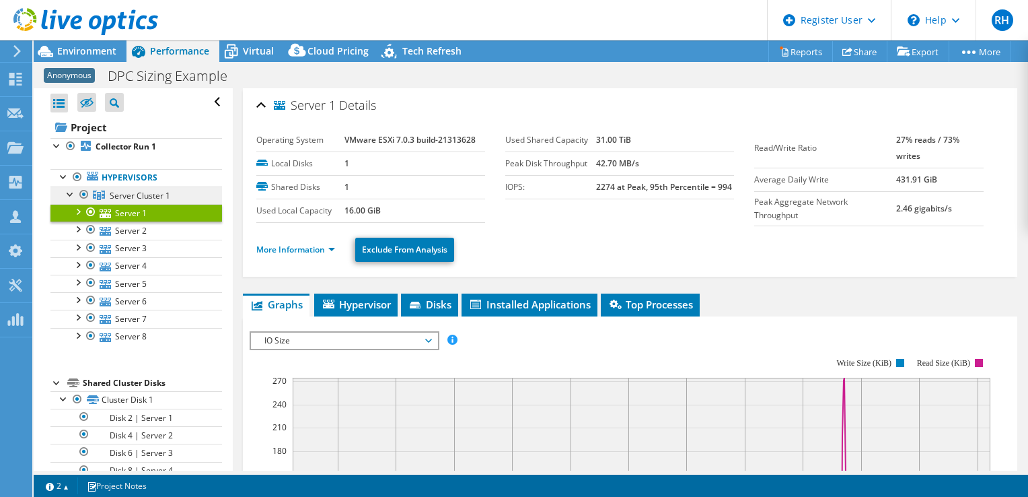
click at [112, 199] on span "Server Cluster 1" at bounding box center [140, 195] width 61 height 11
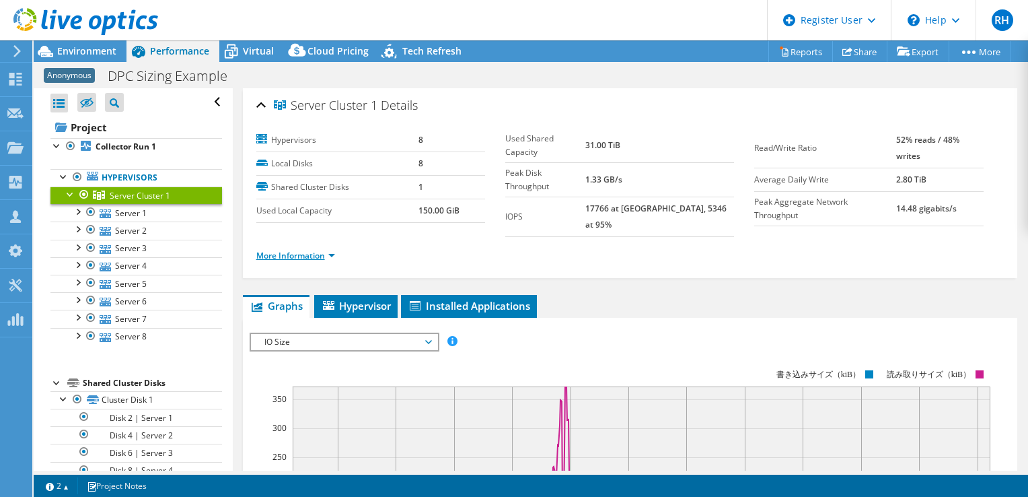
click at [275, 250] on link "More Information" at bounding box center [295, 255] width 79 height 11
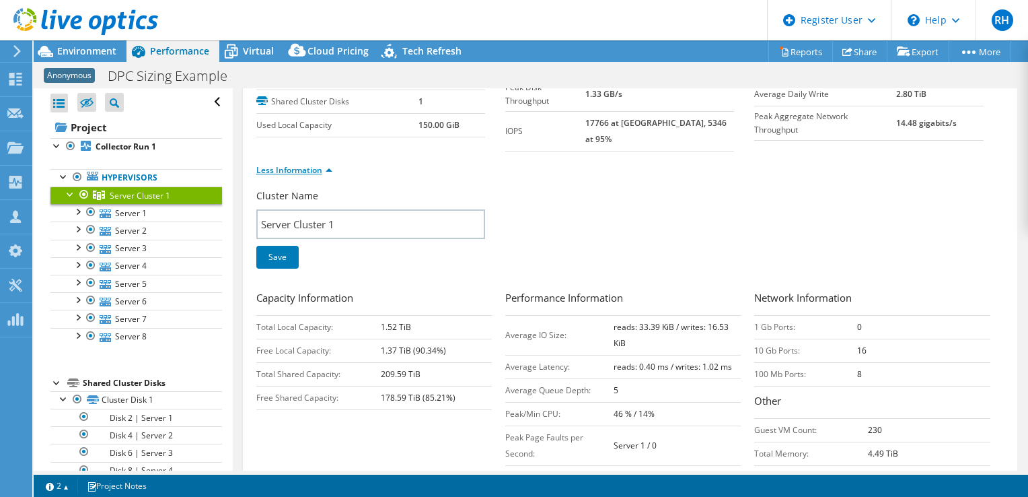
scroll to position [83, 0]
click at [112, 182] on link "Hypervisors" at bounding box center [136, 177] width 172 height 17
click at [129, 177] on link "Hypervisors" at bounding box center [136, 177] width 172 height 17
click at [250, 50] on span "Virtual" at bounding box center [258, 50] width 31 height 13
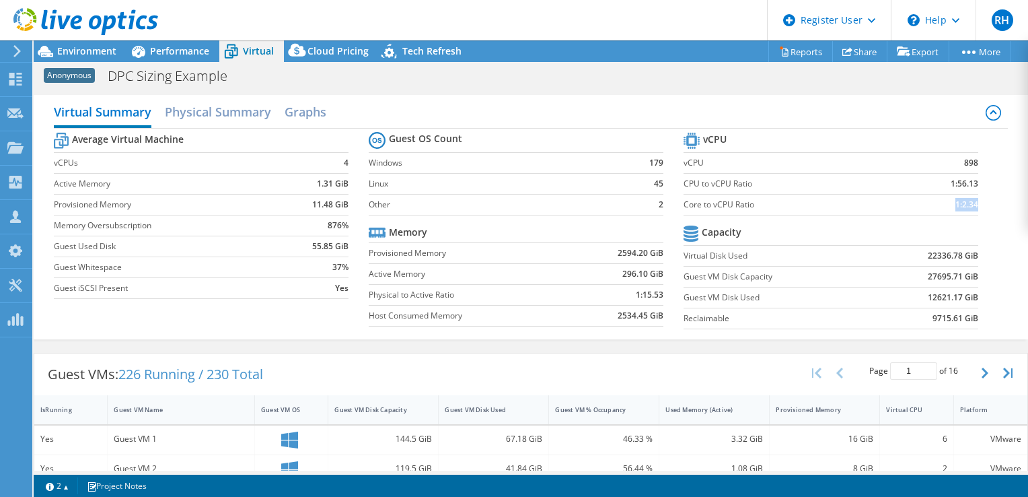
drag, startPoint x: 966, startPoint y: 201, endPoint x: 871, endPoint y: 205, distance: 95.6
click at [871, 205] on tr "Core to vCPU Ratio 1:2.34" at bounding box center [831, 204] width 295 height 21
click at [517, 225] on tr "Memory" at bounding box center [516, 232] width 295 height 21
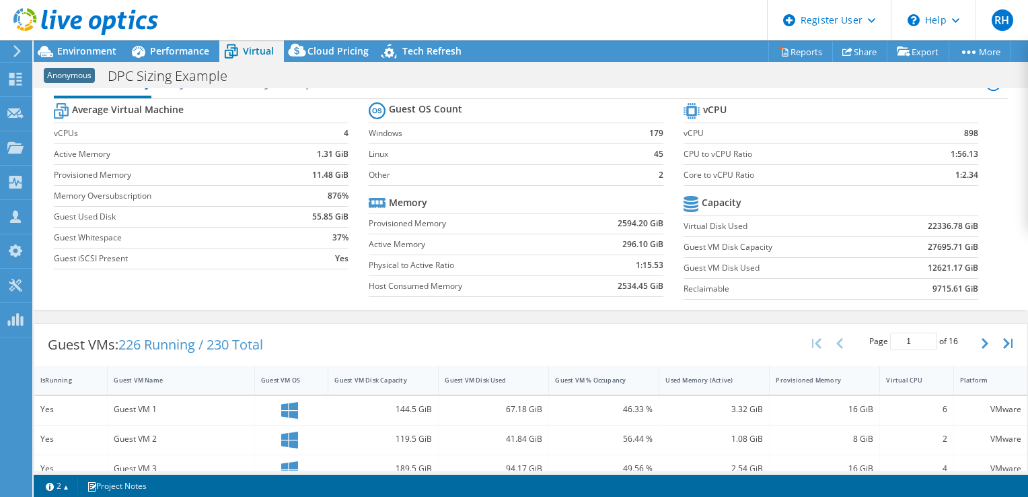
click at [697, 129] on label "vCPU" at bounding box center [792, 133] width 217 height 13
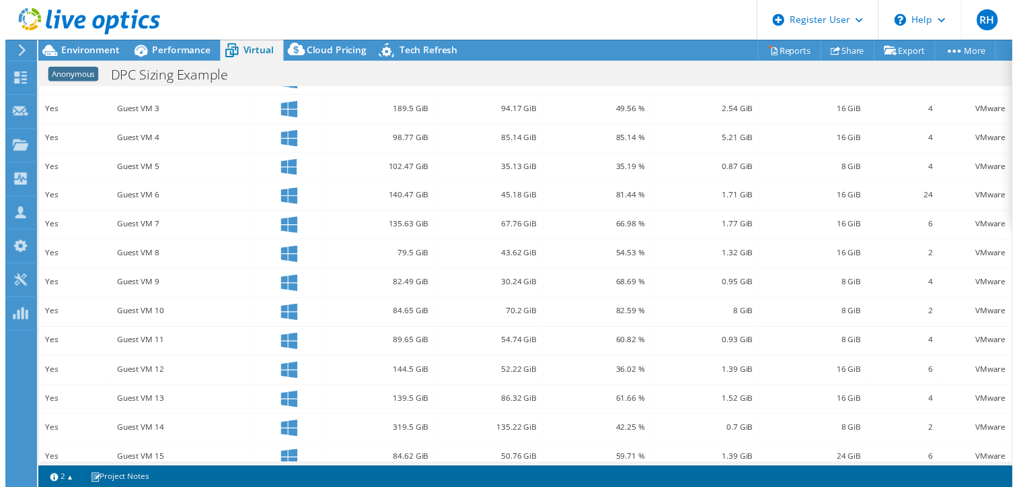
scroll to position [0, 0]
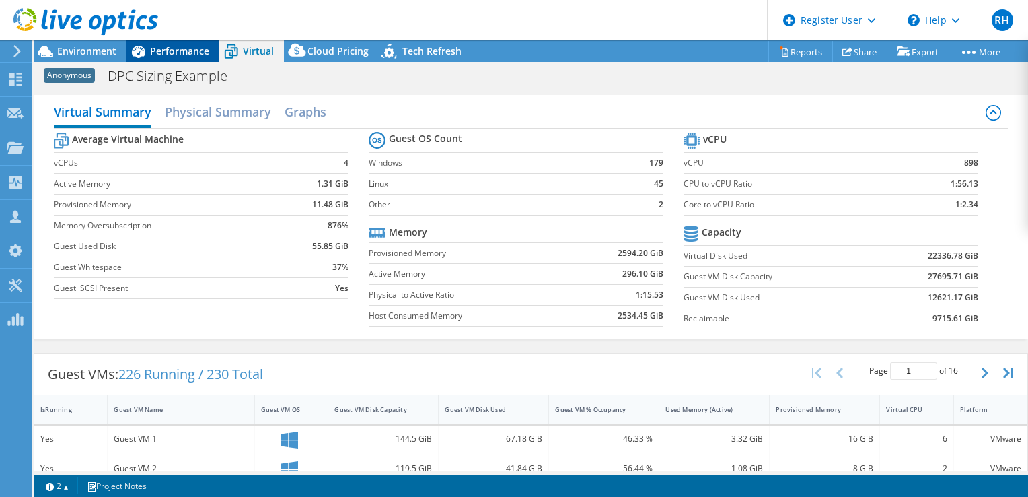
click at [155, 59] on div "Performance" at bounding box center [173, 51] width 93 height 22
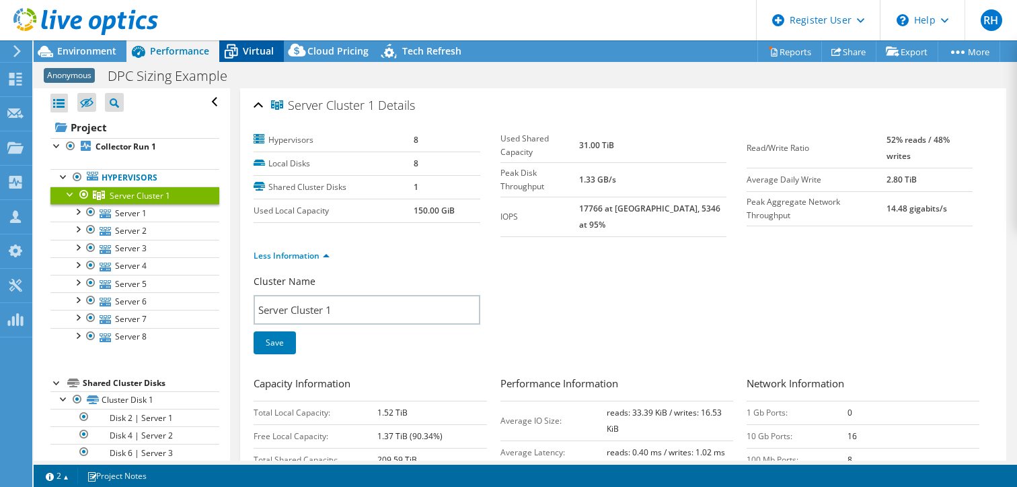
click at [273, 46] on div "Virtual" at bounding box center [251, 51] width 65 height 22
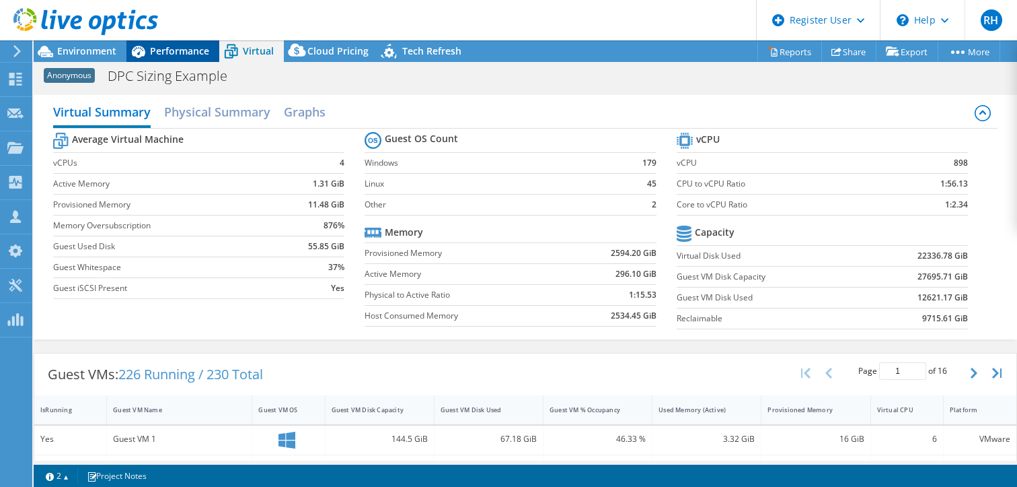
click at [160, 49] on span "Performance" at bounding box center [179, 50] width 59 height 13
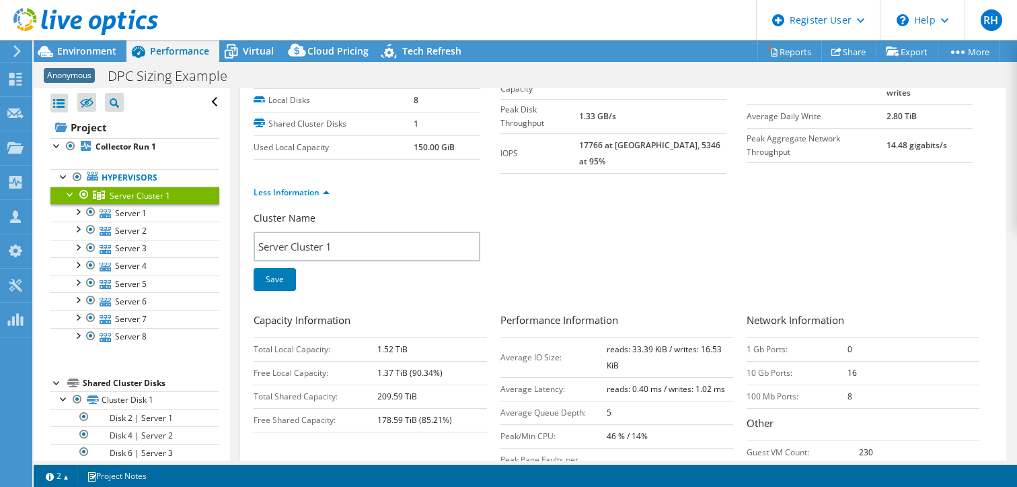
scroll to position [66, 0]
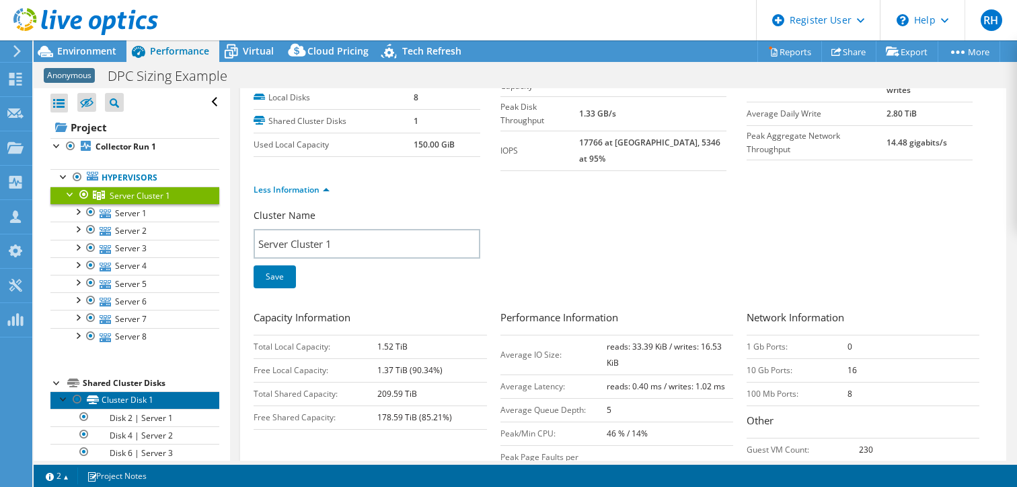
click at [124, 391] on link "Cluster Disk 1" at bounding box center [134, 399] width 169 height 17
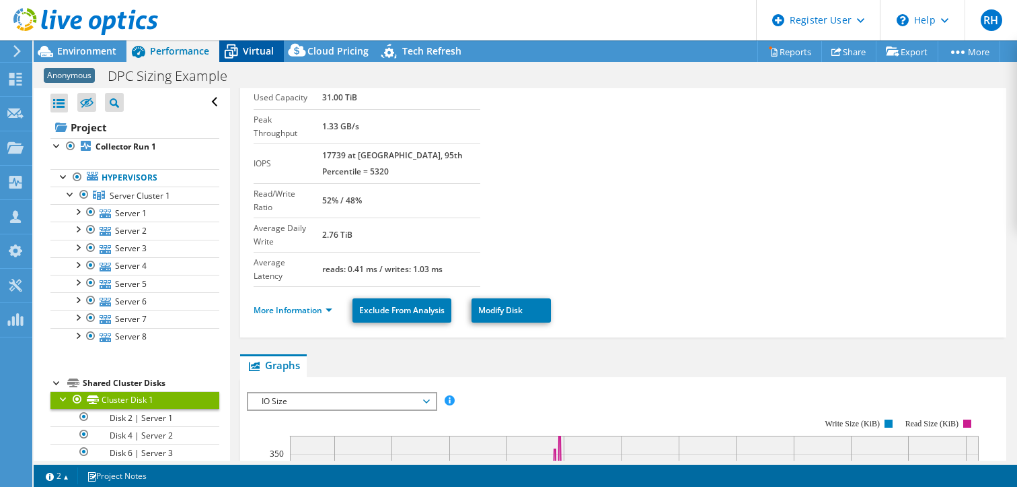
click at [248, 53] on span "Virtual" at bounding box center [258, 50] width 31 height 13
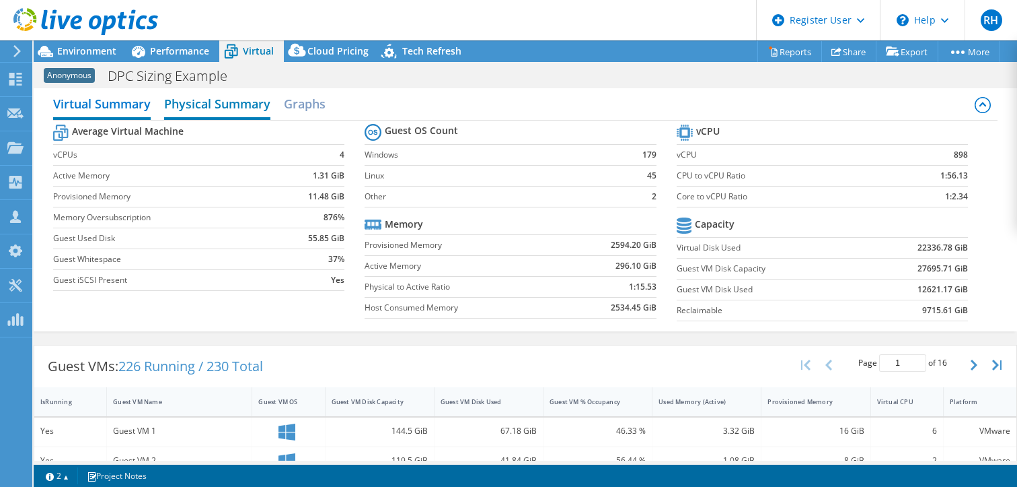
scroll to position [16, 0]
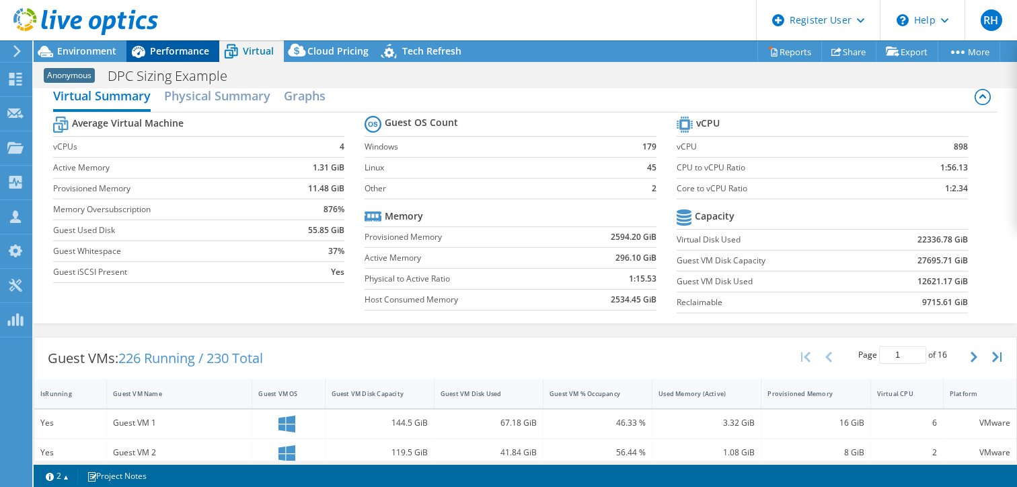
click at [161, 50] on span "Performance" at bounding box center [179, 50] width 59 height 13
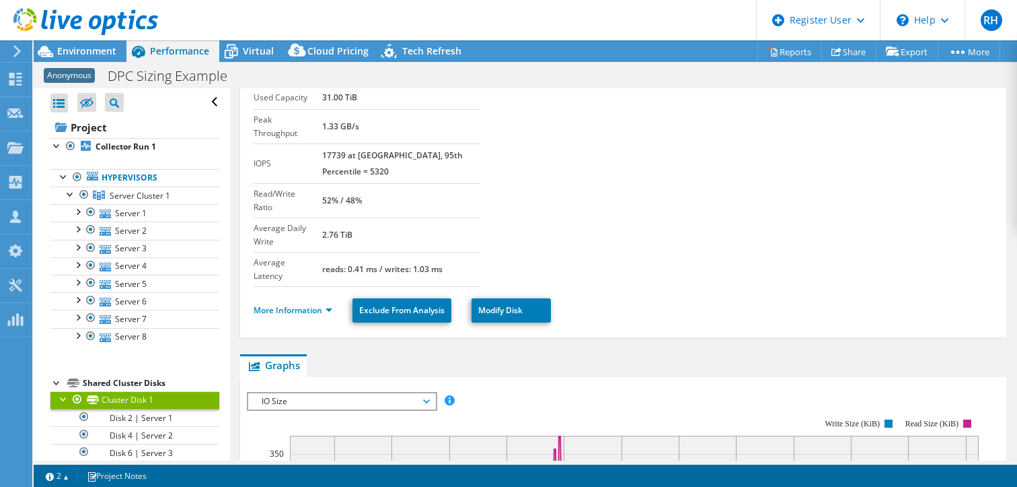
scroll to position [0, 0]
click at [135, 192] on span "Server Cluster 1" at bounding box center [140, 195] width 61 height 11
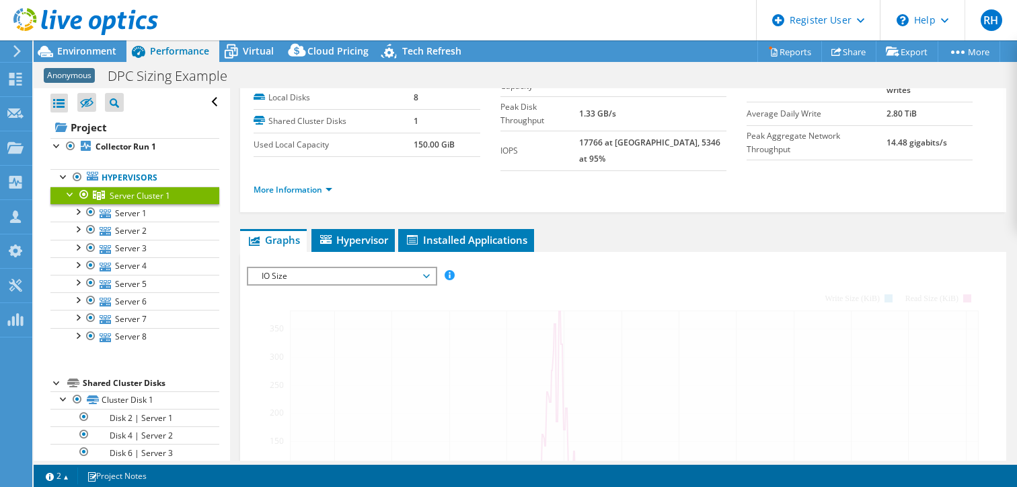
scroll to position [102, 0]
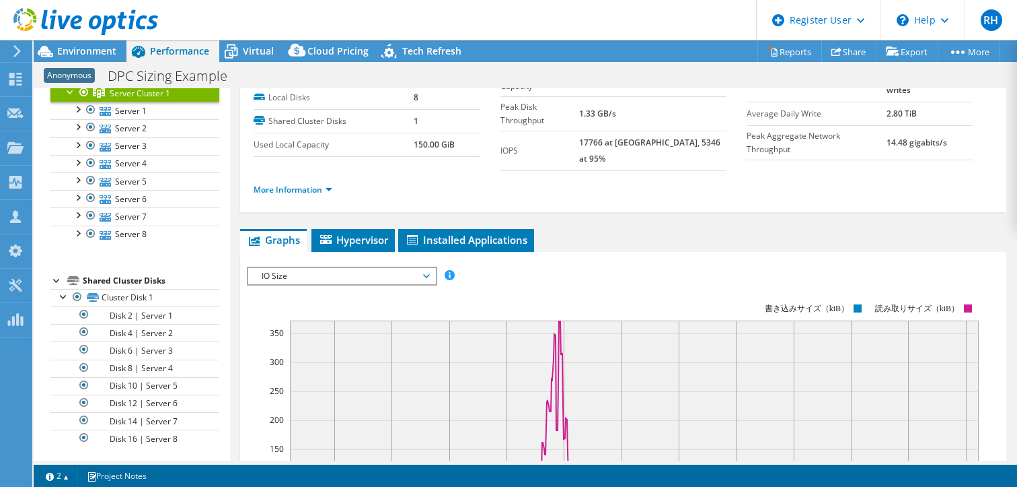
click at [379, 268] on span "IO Size" at bounding box center [341, 276] width 173 height 16
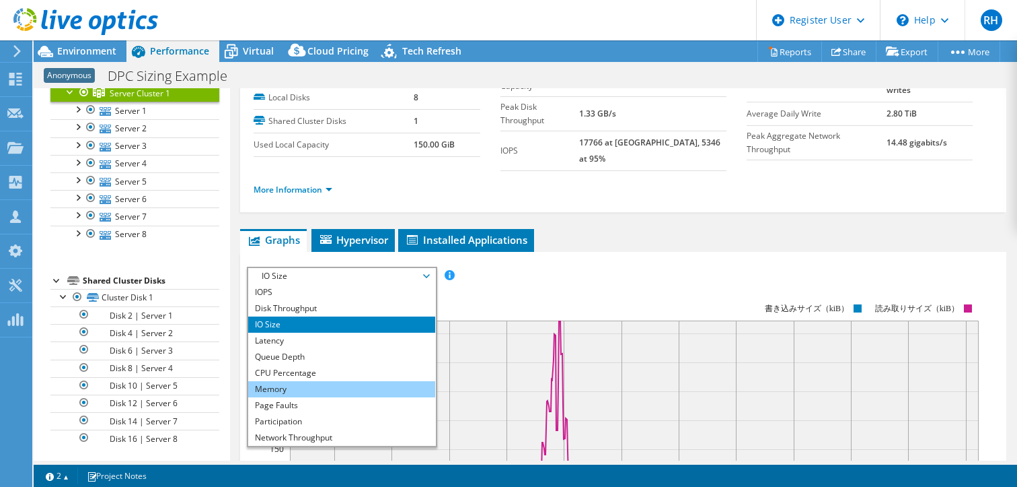
click at [303, 381] on li "Memory" at bounding box center [341, 389] width 186 height 16
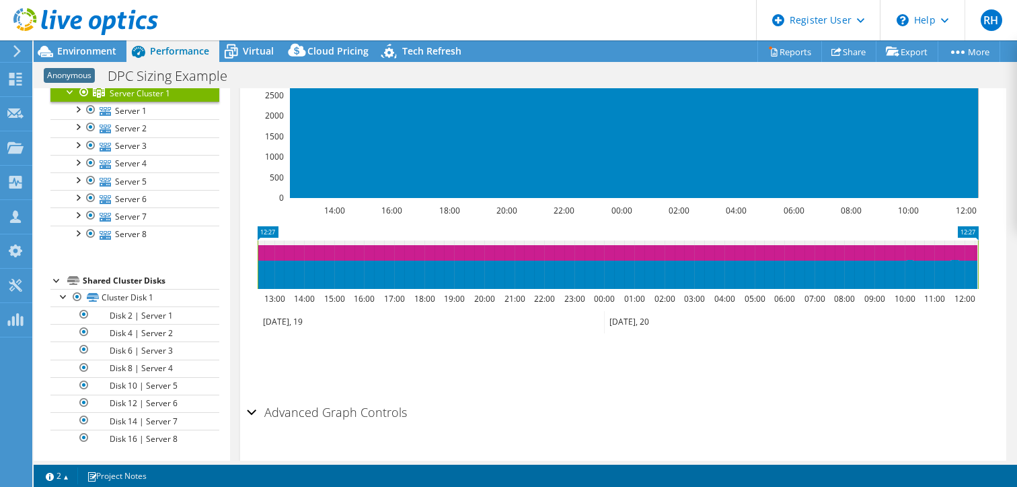
scroll to position [421, 0]
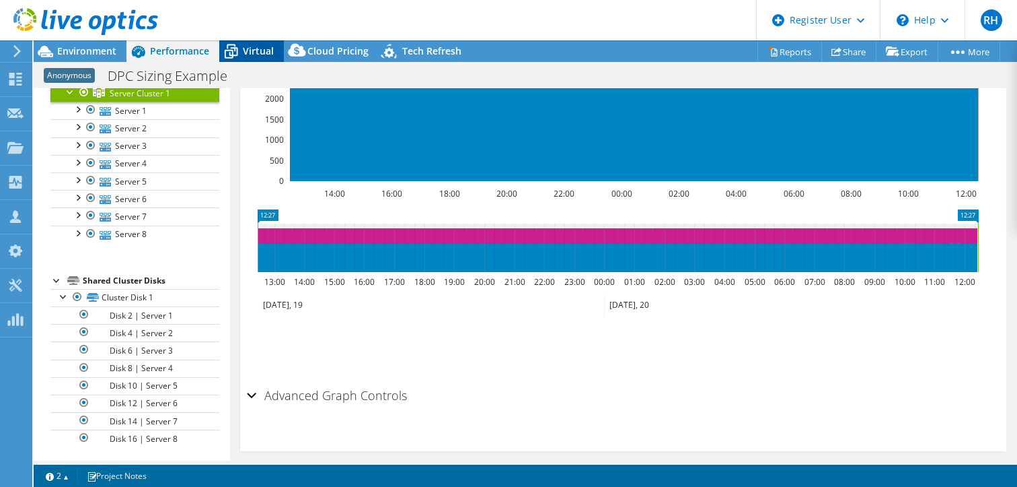
click at [243, 50] on span "Virtual" at bounding box center [258, 50] width 31 height 13
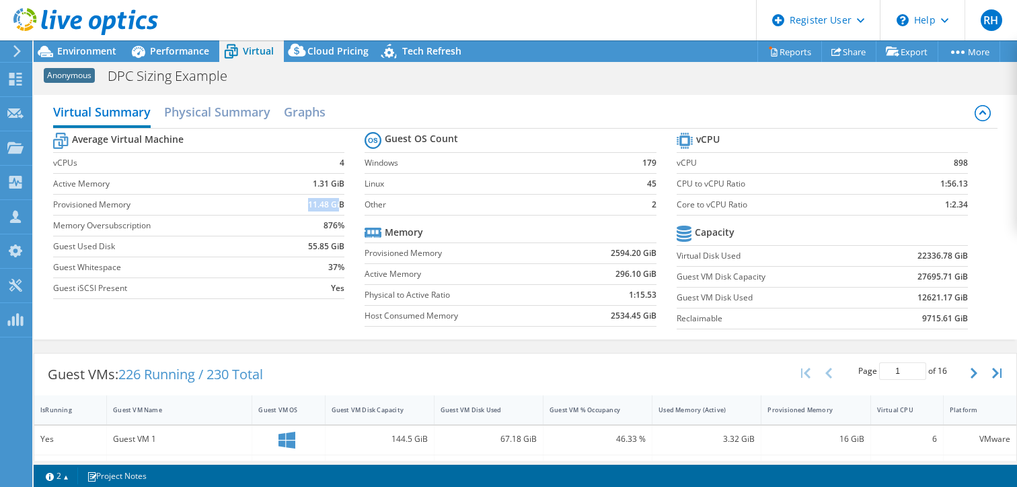
drag, startPoint x: 305, startPoint y: 203, endPoint x: 339, endPoint y: 204, distance: 33.7
click at [339, 204] on b "11.48 GiB" at bounding box center [326, 204] width 36 height 13
drag, startPoint x: 52, startPoint y: 181, endPoint x: 342, endPoint y: 205, distance: 290.3
click at [342, 205] on section "Average Virtual Machine vCPUs 4 Active Memory 1.31 GiB Provisioned Memory 11.48…" at bounding box center [209, 217] width 312 height 176
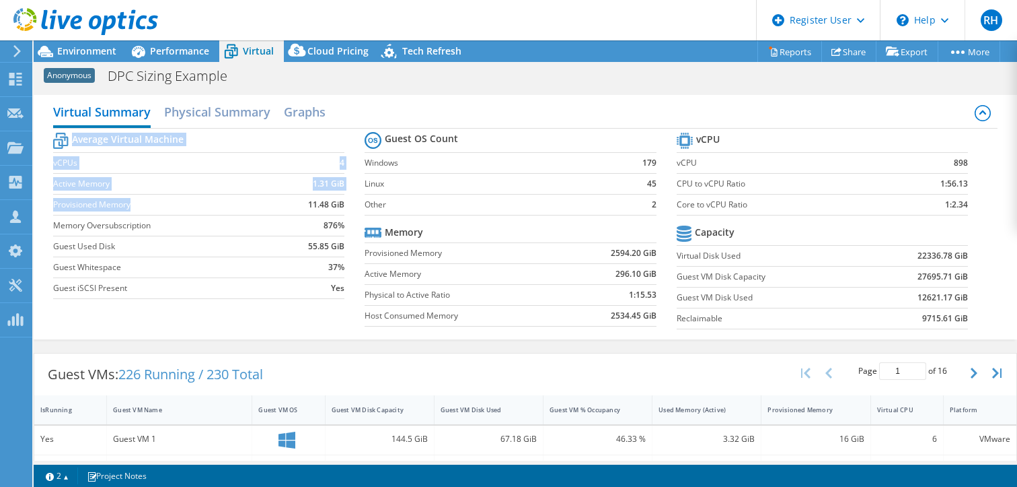
drag, startPoint x: 342, startPoint y: 205, endPoint x: 242, endPoint y: 205, distance: 99.6
click at [242, 205] on section "Average Virtual Machine vCPUs 4 Active Memory 1.31 GiB Provisioned Memory 11.48…" at bounding box center [209, 217] width 312 height 176
click at [223, 169] on td "vCPUs" at bounding box center [167, 162] width 228 height 21
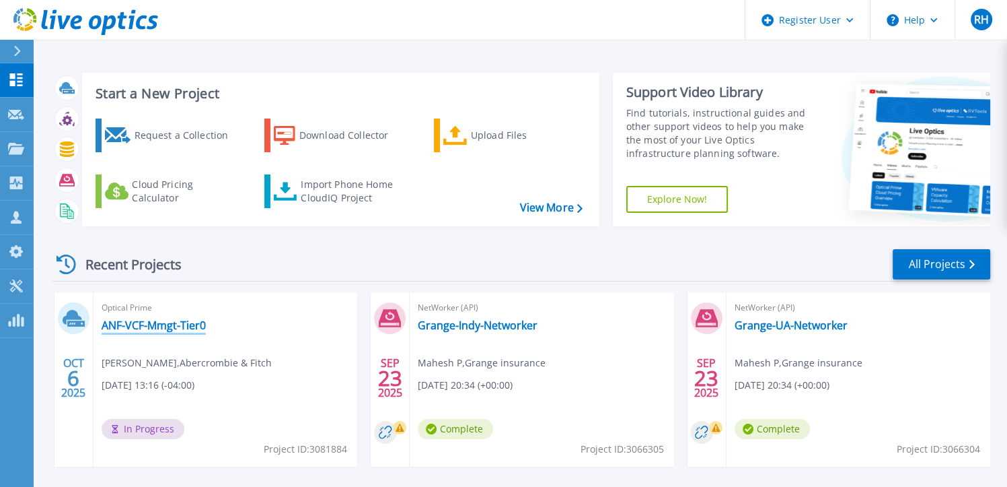
click at [155, 328] on link "ANF-VCF-Mmgt-Tier0" at bounding box center [154, 324] width 104 height 13
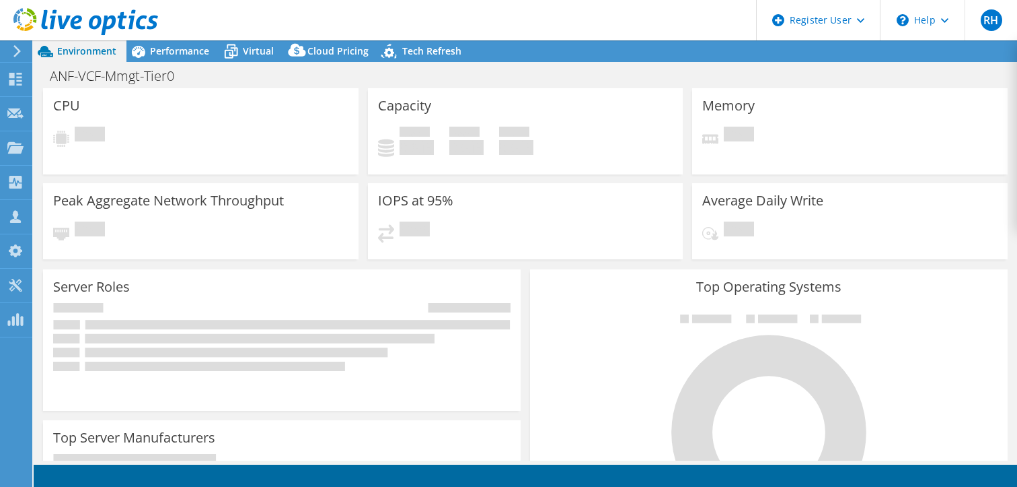
select select "USD"
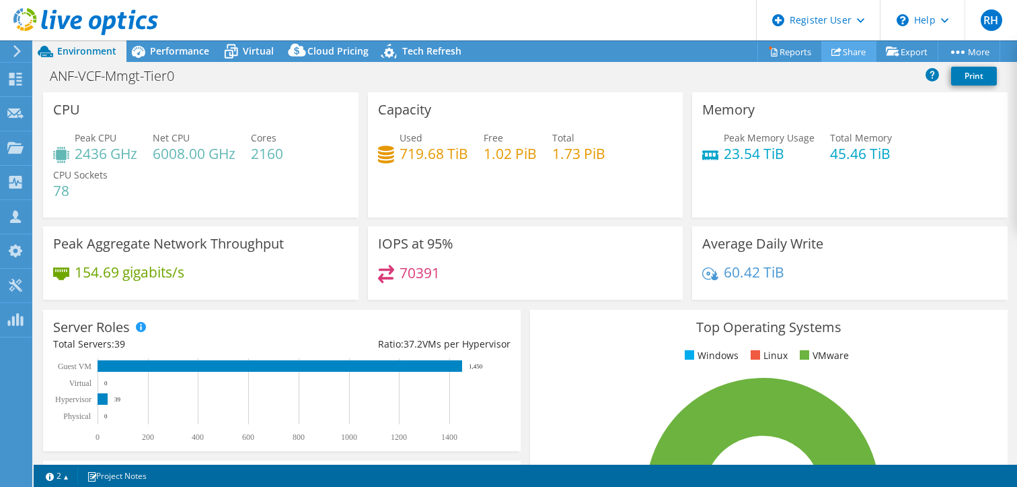
click at [834, 46] on icon at bounding box center [837, 51] width 10 height 10
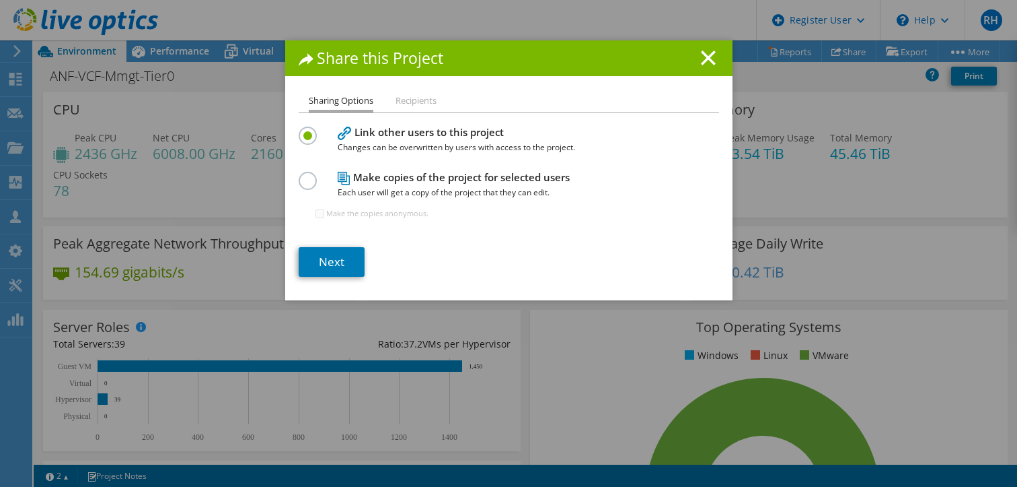
click at [416, 96] on li "Recipients" at bounding box center [416, 101] width 41 height 17
click at [306, 263] on link "Next" at bounding box center [332, 262] width 66 height 30
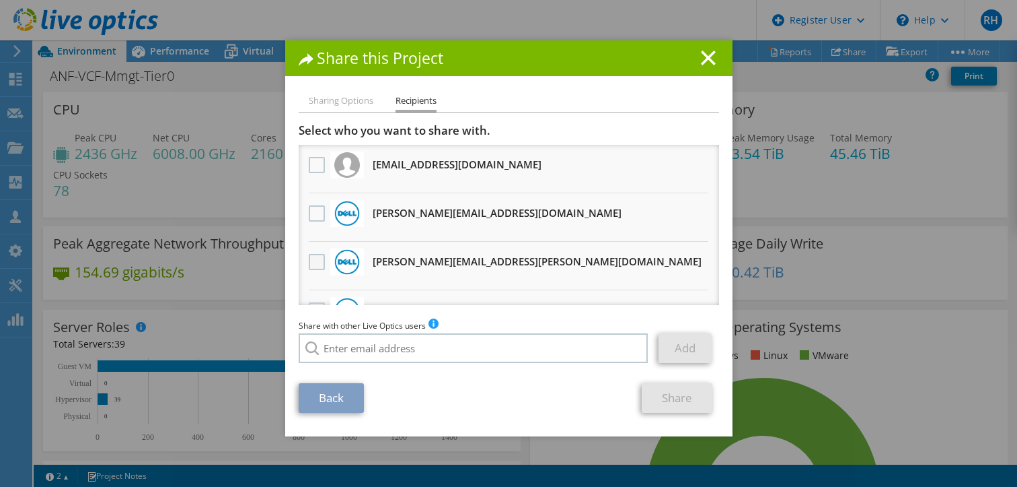
click at [318, 258] on label at bounding box center [319, 262] width 20 height 16
click at [0, 0] on input "checkbox" at bounding box center [0, 0] width 0 height 0
click at [671, 392] on link "Share" at bounding box center [677, 398] width 71 height 30
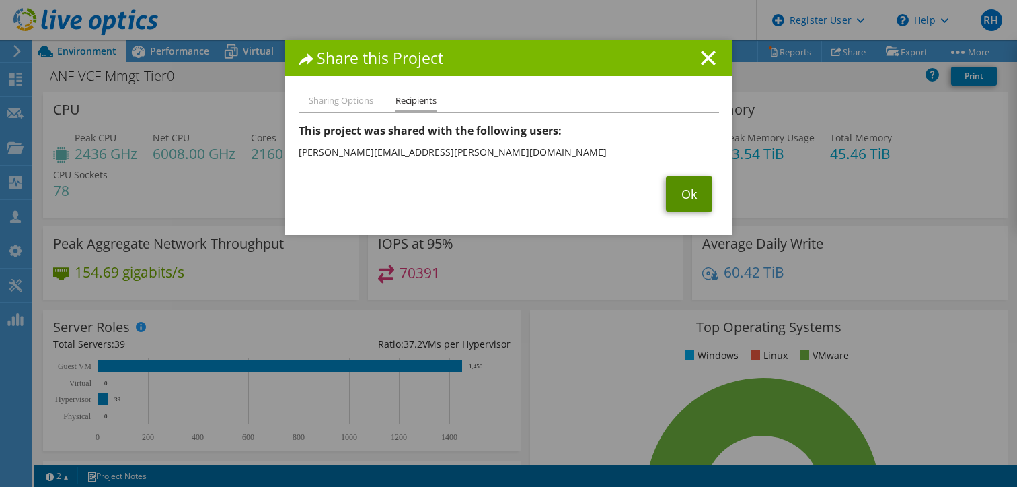
click at [692, 201] on link "Ok" at bounding box center [689, 193] width 46 height 35
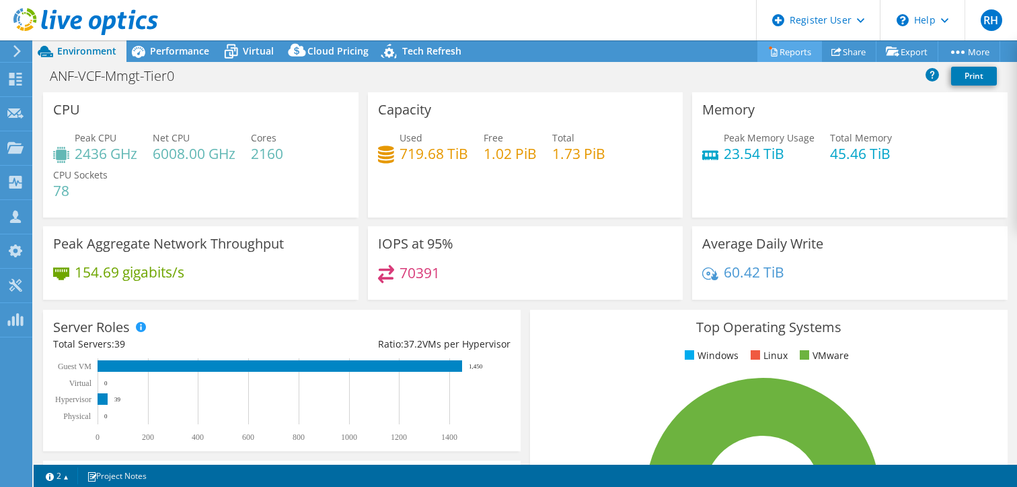
click at [781, 54] on link "Reports" at bounding box center [790, 51] width 65 height 21
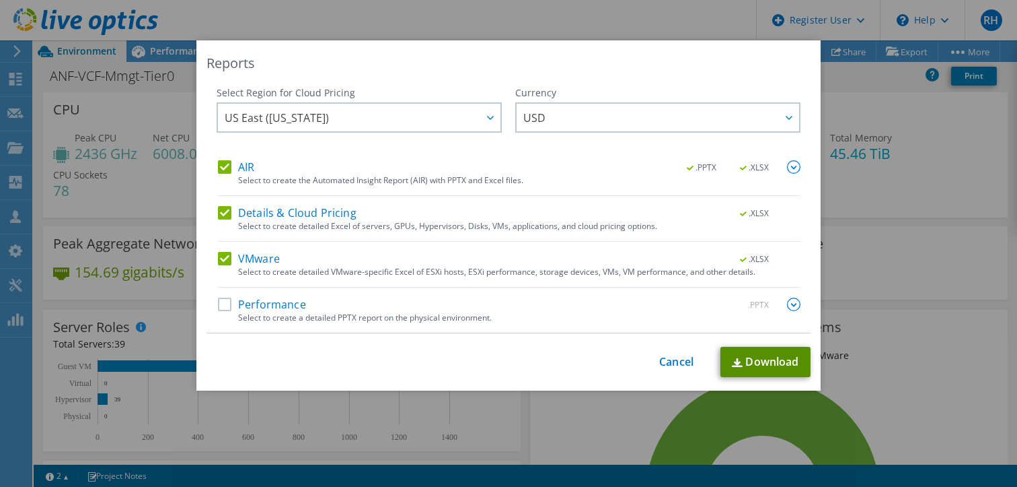
click at [765, 360] on link "Download" at bounding box center [766, 362] width 90 height 30
click at [875, 194] on div "Reports Select Region for Cloud Pricing Asia Pacific (Hong Kong) Asia Pacific (…" at bounding box center [508, 243] width 1017 height 406
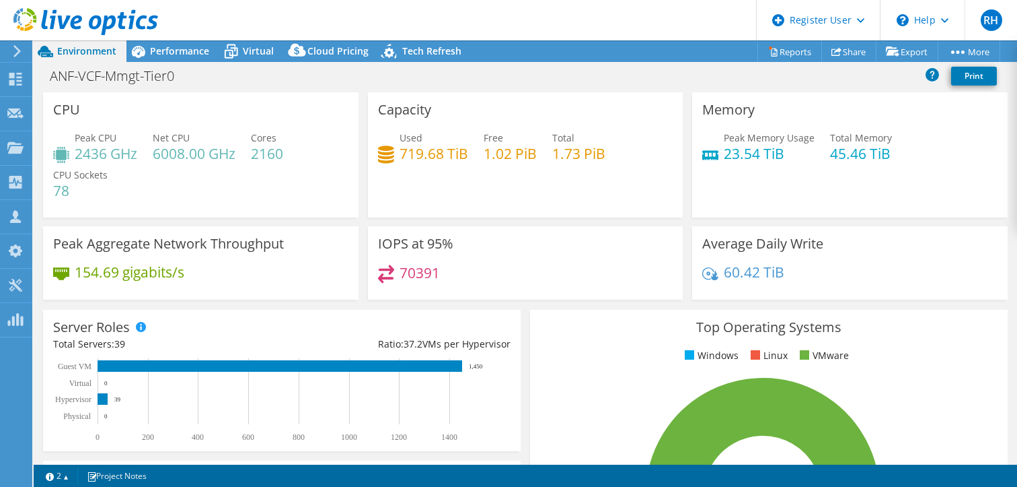
click at [265, 63] on div "ANF-VCF-Mmgt-Tier0 Print" at bounding box center [526, 75] width 984 height 25
click at [263, 60] on div "Virtual" at bounding box center [251, 51] width 65 height 22
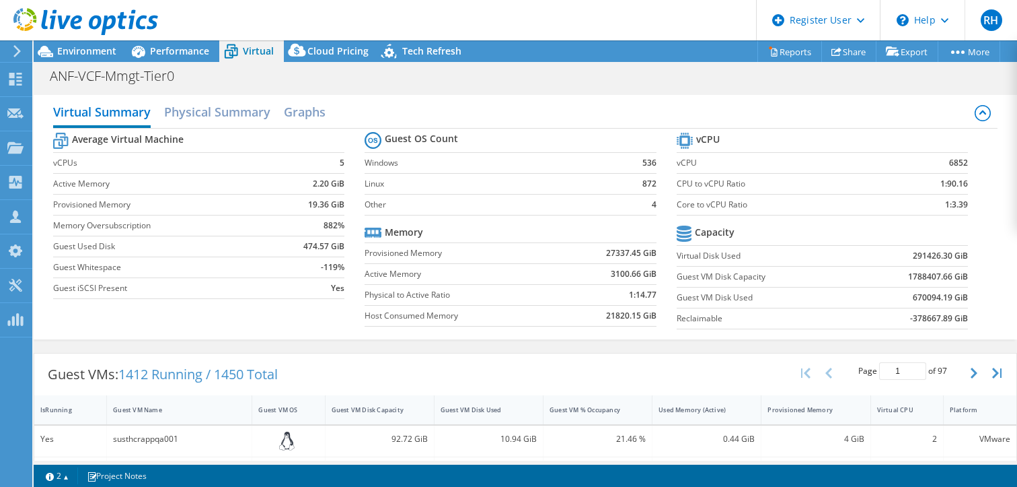
scroll to position [245, 0]
click at [694, 76] on div "ANF-VCF-Mmgt-Tier0 Print" at bounding box center [526, 75] width 984 height 25
click at [182, 50] on span "Performance" at bounding box center [179, 50] width 59 height 13
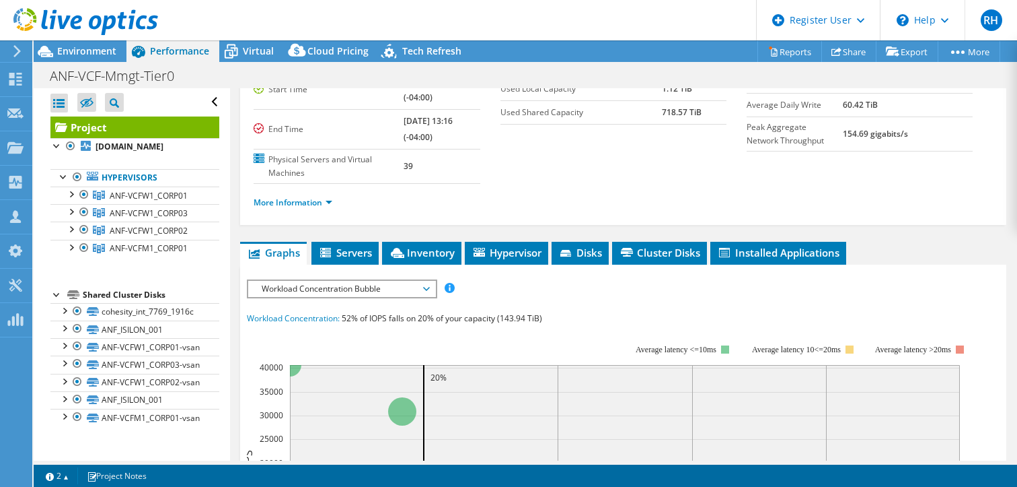
scroll to position [0, 0]
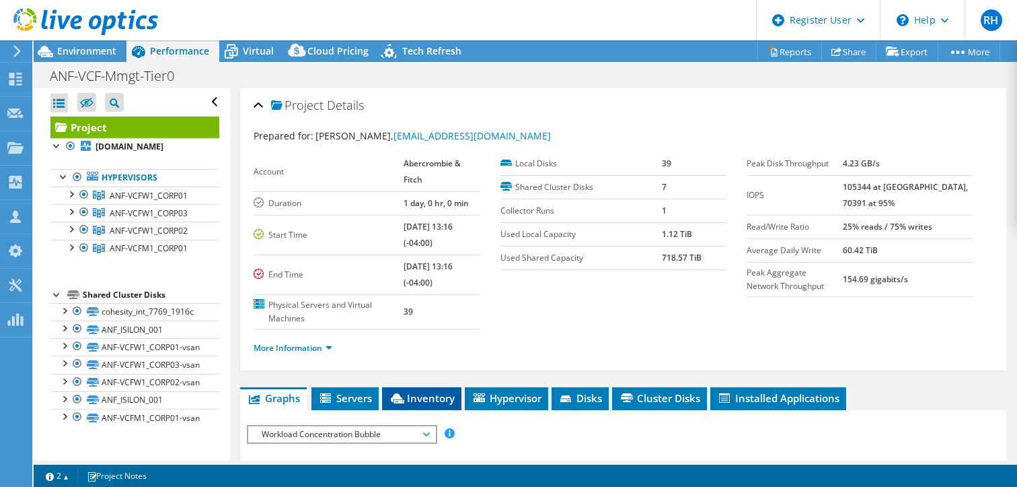
click at [390, 391] on span "Inventory" at bounding box center [422, 397] width 66 height 13
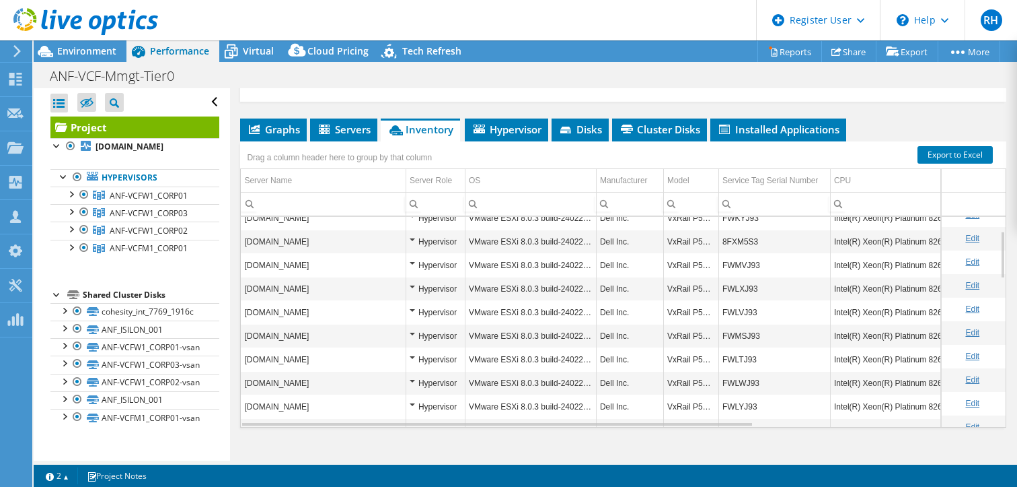
scroll to position [61, 0]
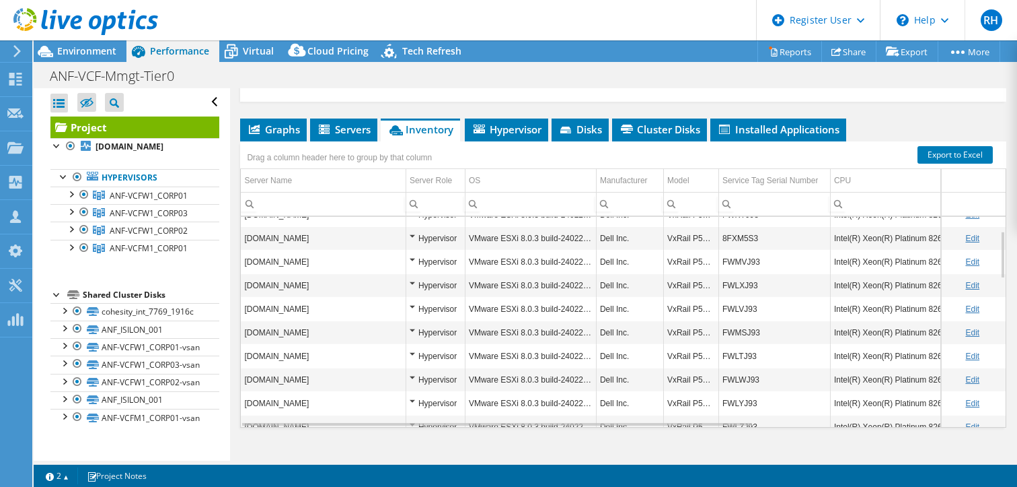
click at [318, 195] on input "Column Server Name, Filter cell" at bounding box center [323, 203] width 165 height 17
paste input "suseaapppr002"
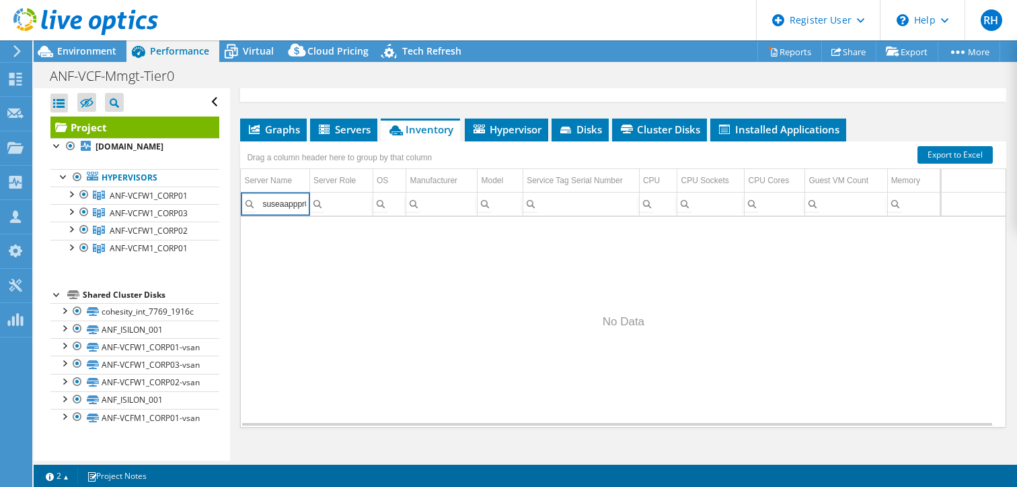
click at [272, 195] on input "suseaapppr002" at bounding box center [275, 203] width 69 height 17
drag, startPoint x: 287, startPoint y: 184, endPoint x: 277, endPoint y: 184, distance: 9.4
click at [277, 195] on input "suseaapppr002" at bounding box center [275, 203] width 69 height 17
type input "2"
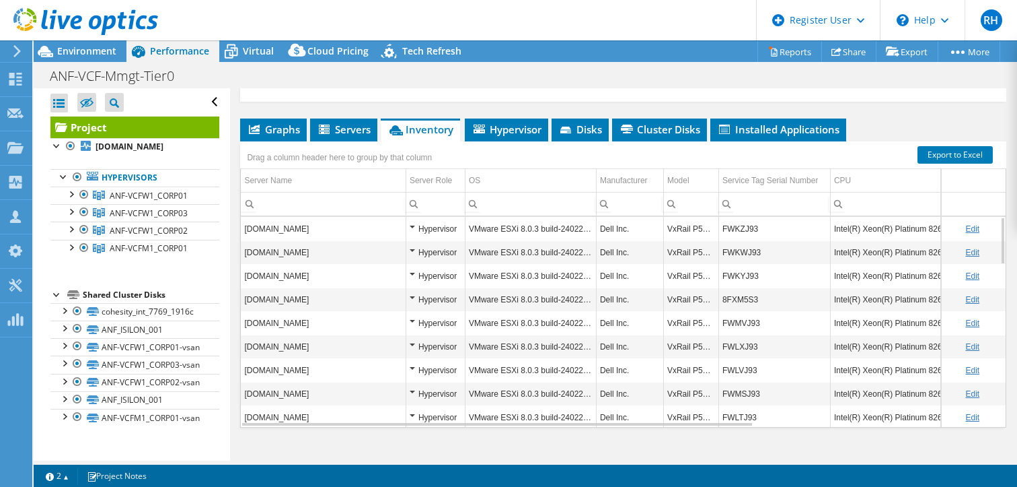
drag, startPoint x: 313, startPoint y: 281, endPoint x: 243, endPoint y: 285, distance: 70.1
click at [243, 287] on td "saesxianfvcfw1pr15.homeoffice.anfcorp.com" at bounding box center [323, 299] width 165 height 24
copy td "saesxianfvcfw1pr15"
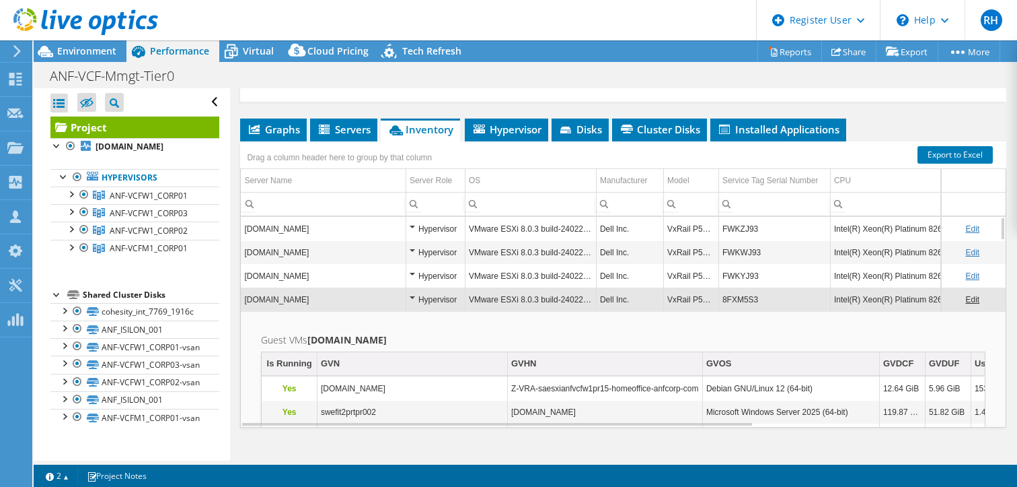
click at [271, 287] on td "saesxianfvcfw1pr15.homeoffice.anfcorp.com" at bounding box center [323, 299] width 165 height 24
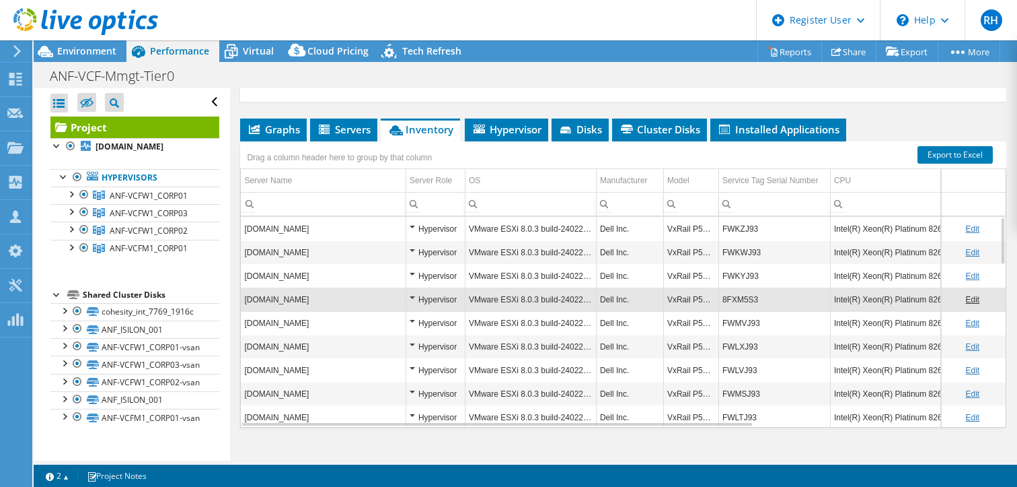
click at [271, 287] on td "saesxianfvcfw1pr15.homeoffice.anfcorp.com" at bounding box center [323, 299] width 165 height 24
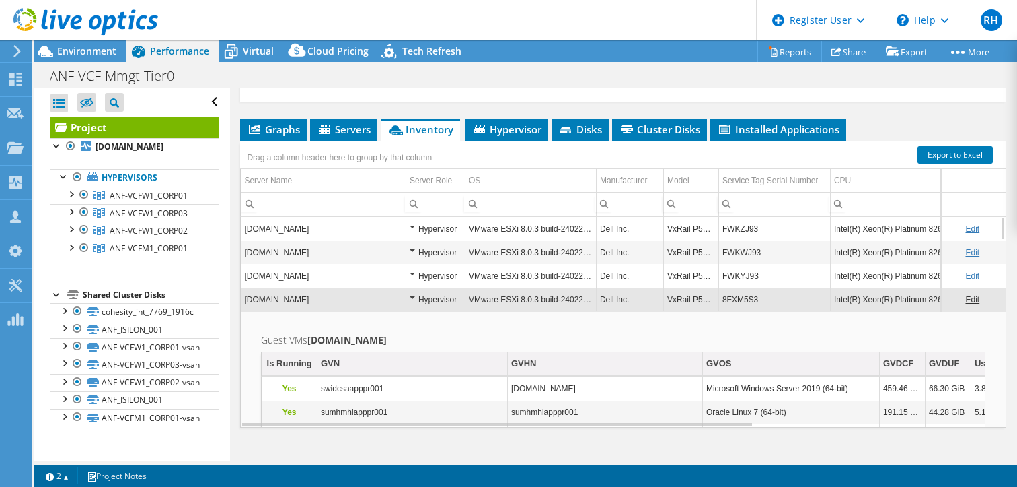
click at [271, 287] on td "saesxianfvcfw1pr15.homeoffice.anfcorp.com" at bounding box center [323, 299] width 165 height 24
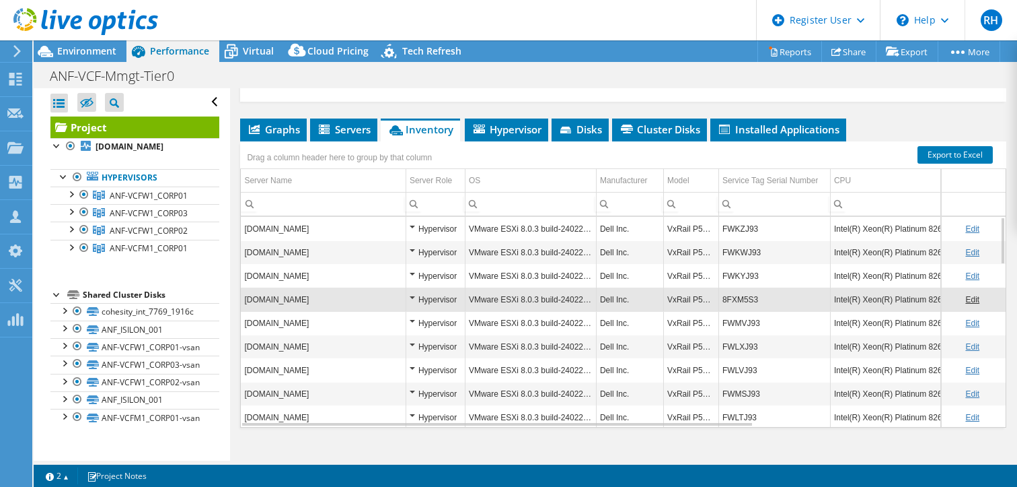
drag, startPoint x: 303, startPoint y: 281, endPoint x: 246, endPoint y: 281, distance: 57.2
click at [246, 287] on td "saesxianfvcfw1pr15.homeoffice.anfcorp.com" at bounding box center [323, 299] width 165 height 24
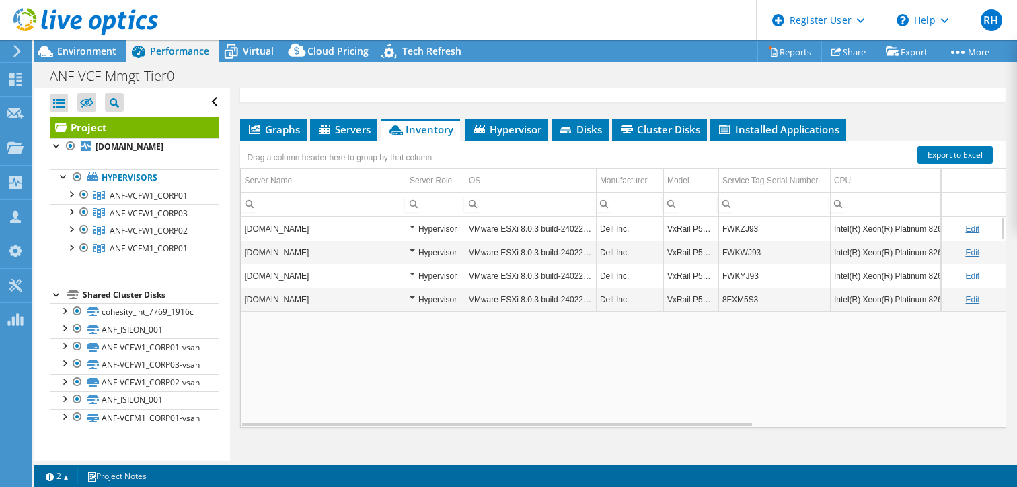
copy td "aesxianfvcfw1pr"
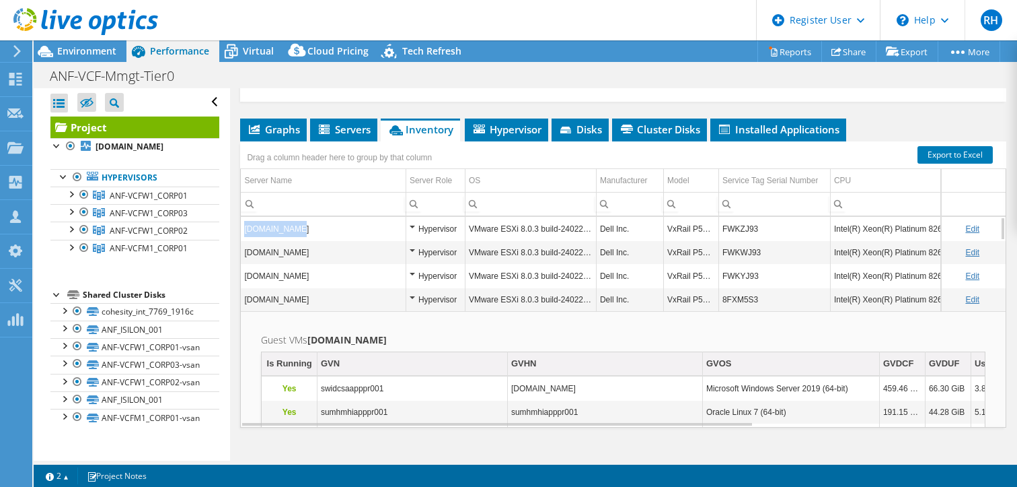
drag, startPoint x: 245, startPoint y: 215, endPoint x: 289, endPoint y: 206, distance: 44.6
click at [289, 217] on td "saesxianfvcfw1pr14.homeoffice.anfcorp.com" at bounding box center [323, 229] width 165 height 24
copy td "saesxianfvcf"
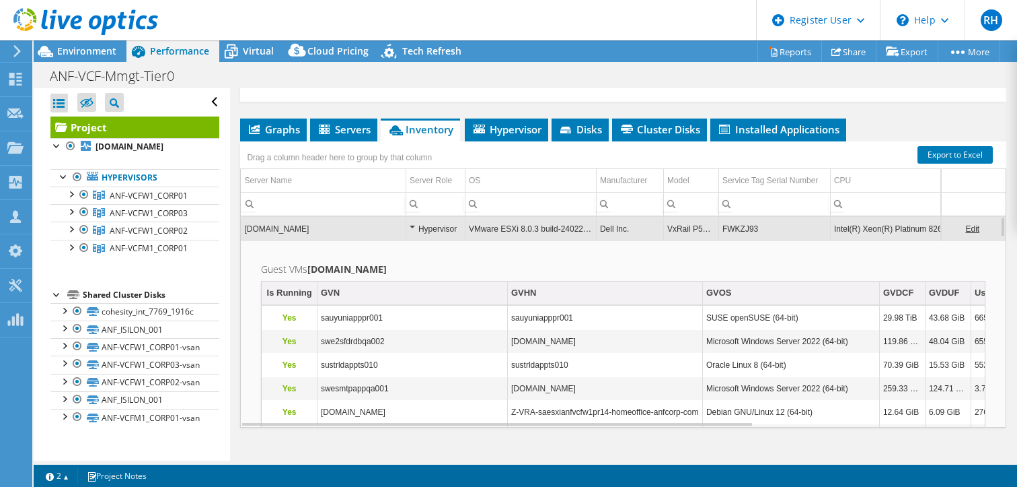
click at [291, 195] on input "Column Server Name, Filter cell" at bounding box center [323, 203] width 165 height 17
type input "Sae"
drag, startPoint x: 361, startPoint y: 190, endPoint x: 189, endPoint y: 156, distance: 174.9
click at [189, 156] on div "Open All Close All Hide Excluded Nodes Project Tree Filter" at bounding box center [526, 274] width 984 height 372
click at [274, 217] on td "saesxianfvcfw1pr14.homeoffice.anfcorp.com" at bounding box center [323, 229] width 165 height 24
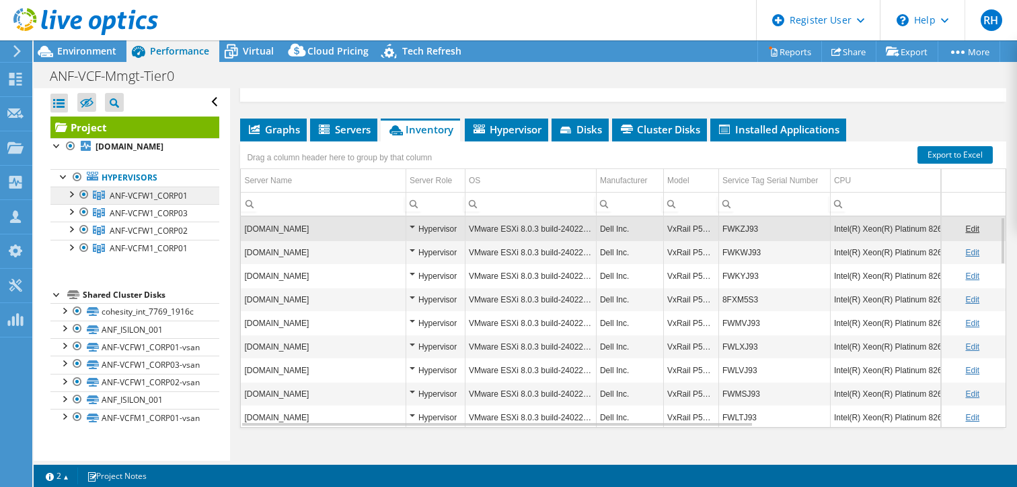
click at [124, 193] on span "ANF-VCFW1_CORP01" at bounding box center [149, 195] width 78 height 11
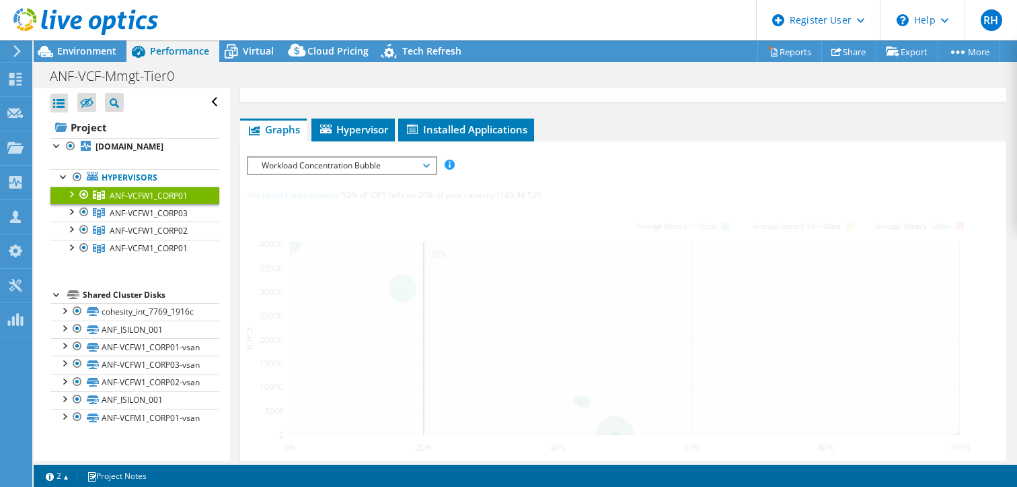
scroll to position [182, 0]
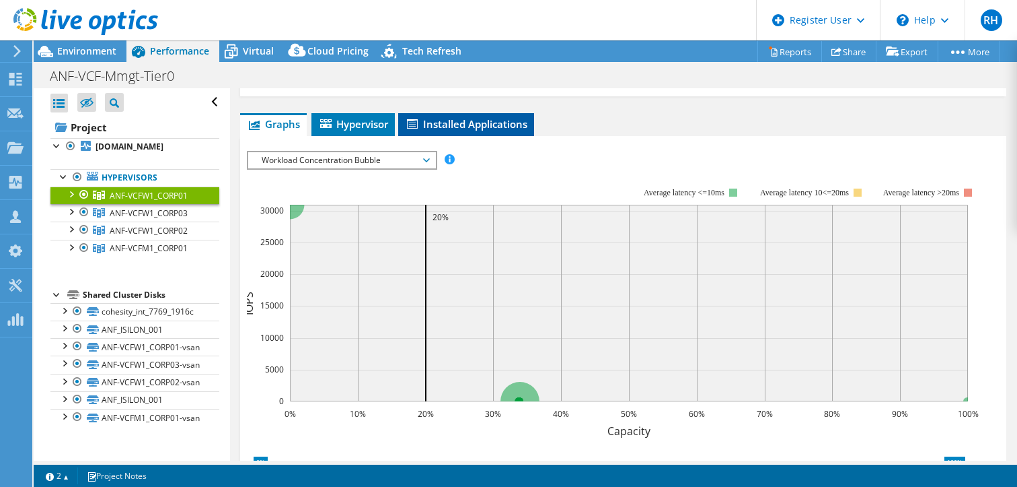
click at [452, 117] on span "Installed Applications" at bounding box center [466, 123] width 122 height 13
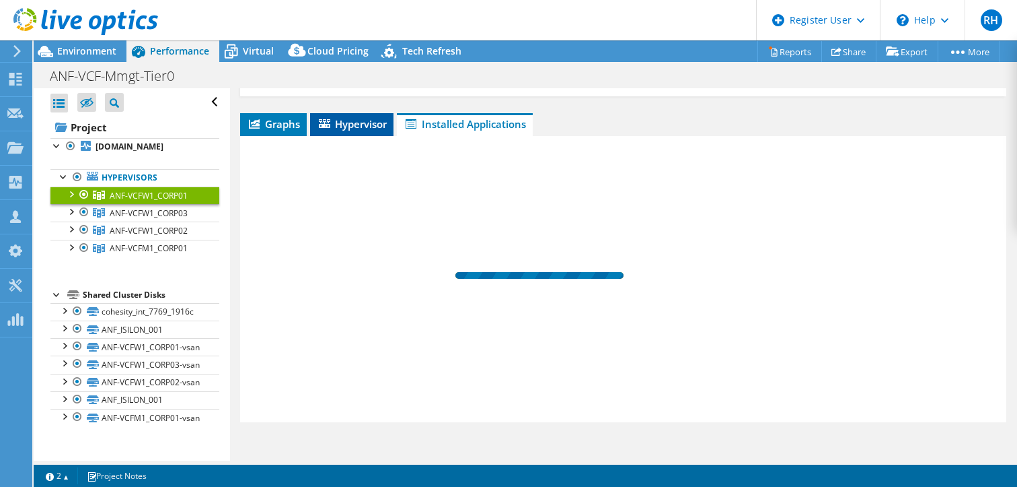
click at [373, 117] on span "Hypervisor" at bounding box center [352, 123] width 70 height 13
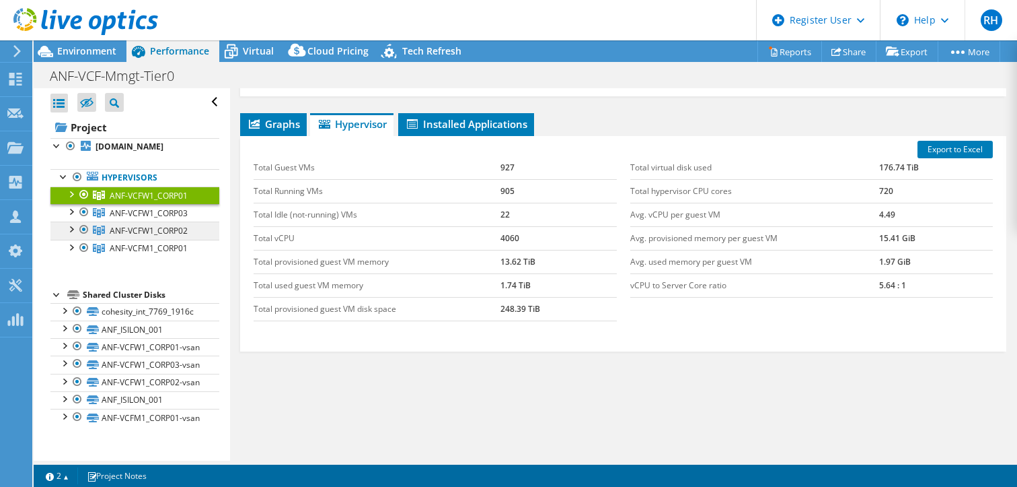
click at [147, 235] on span "ANF-VCFW1_CORP02" at bounding box center [149, 230] width 78 height 11
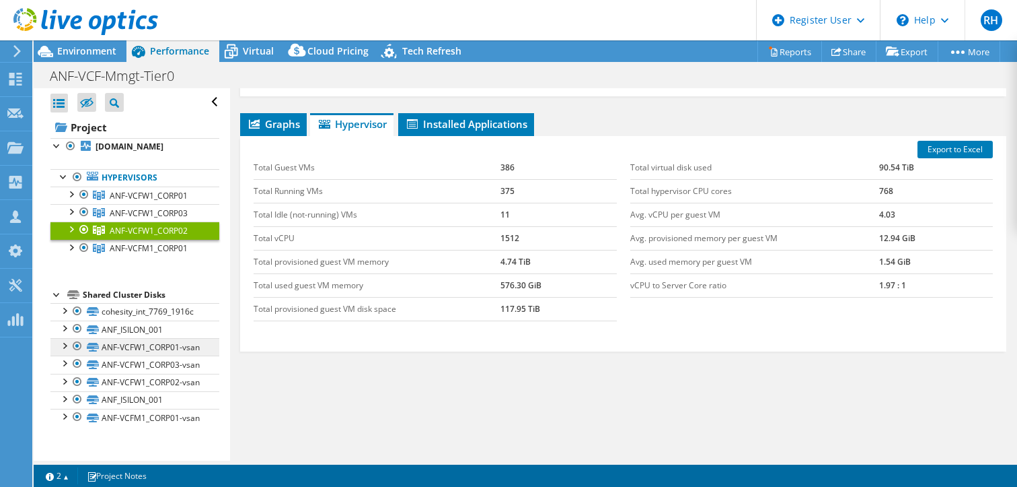
scroll to position [0, 0]
click at [73, 190] on div at bounding box center [70, 192] width 13 height 13
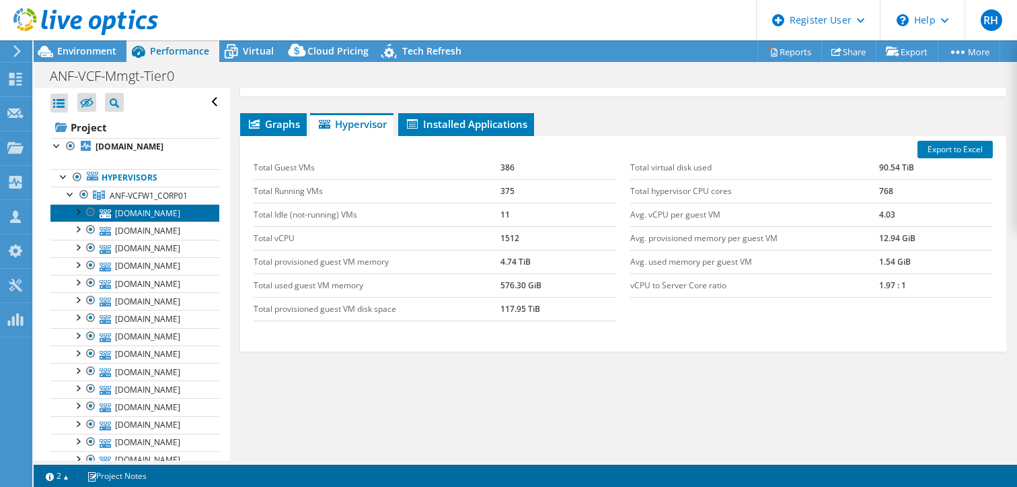
click at [129, 208] on link "saesxianfvcfw1pr14.homeoffice.anfcorp.com" at bounding box center [134, 212] width 169 height 17
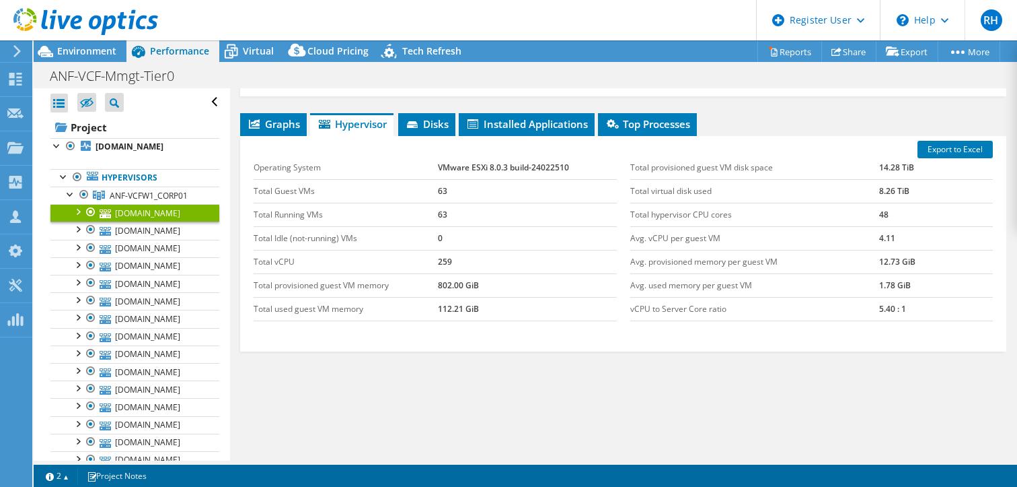
scroll to position [202, 0]
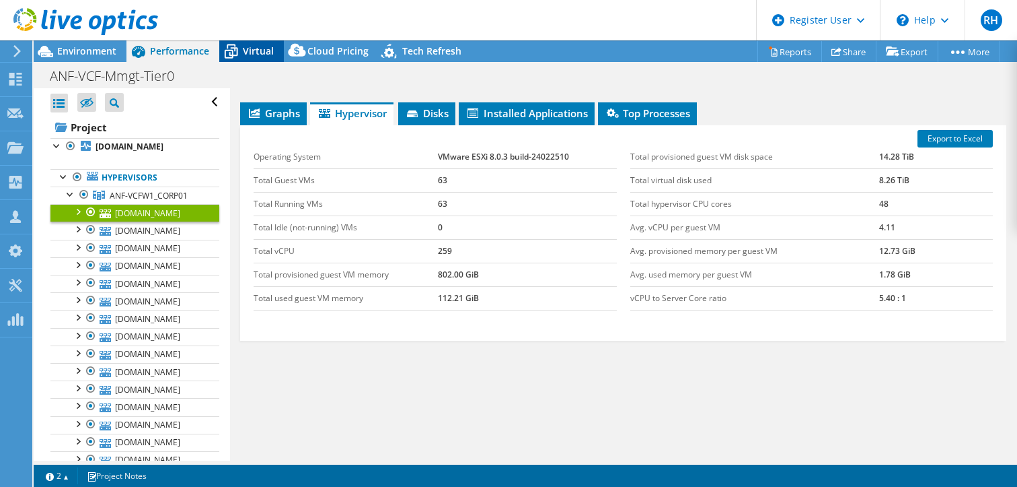
click at [245, 56] on span "Virtual" at bounding box center [258, 50] width 31 height 13
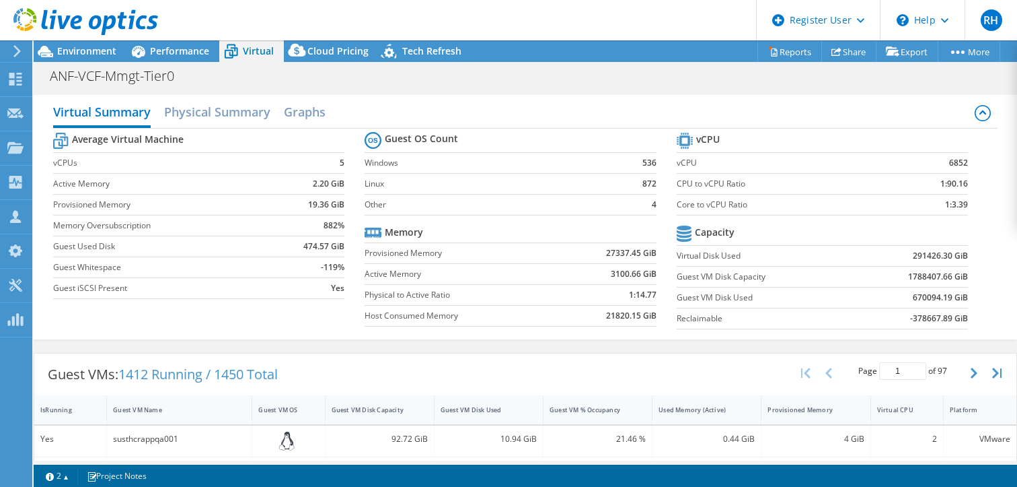
scroll to position [22, 0]
